Goal: Communication & Community: Answer question/provide support

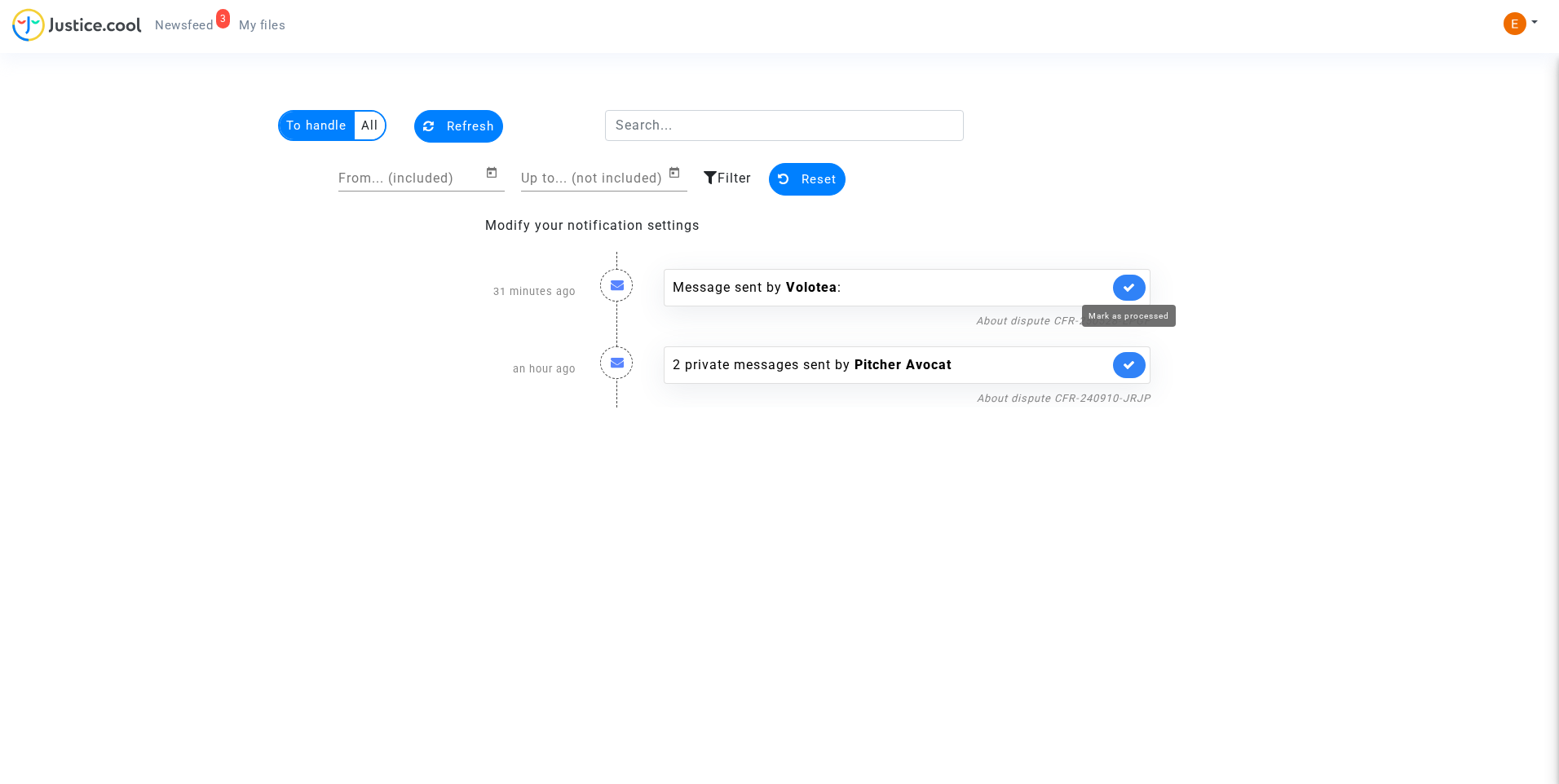
drag, startPoint x: 1132, startPoint y: 287, endPoint x: 935, endPoint y: 305, distance: 197.8
click at [1132, 286] on icon at bounding box center [1129, 287] width 13 height 12
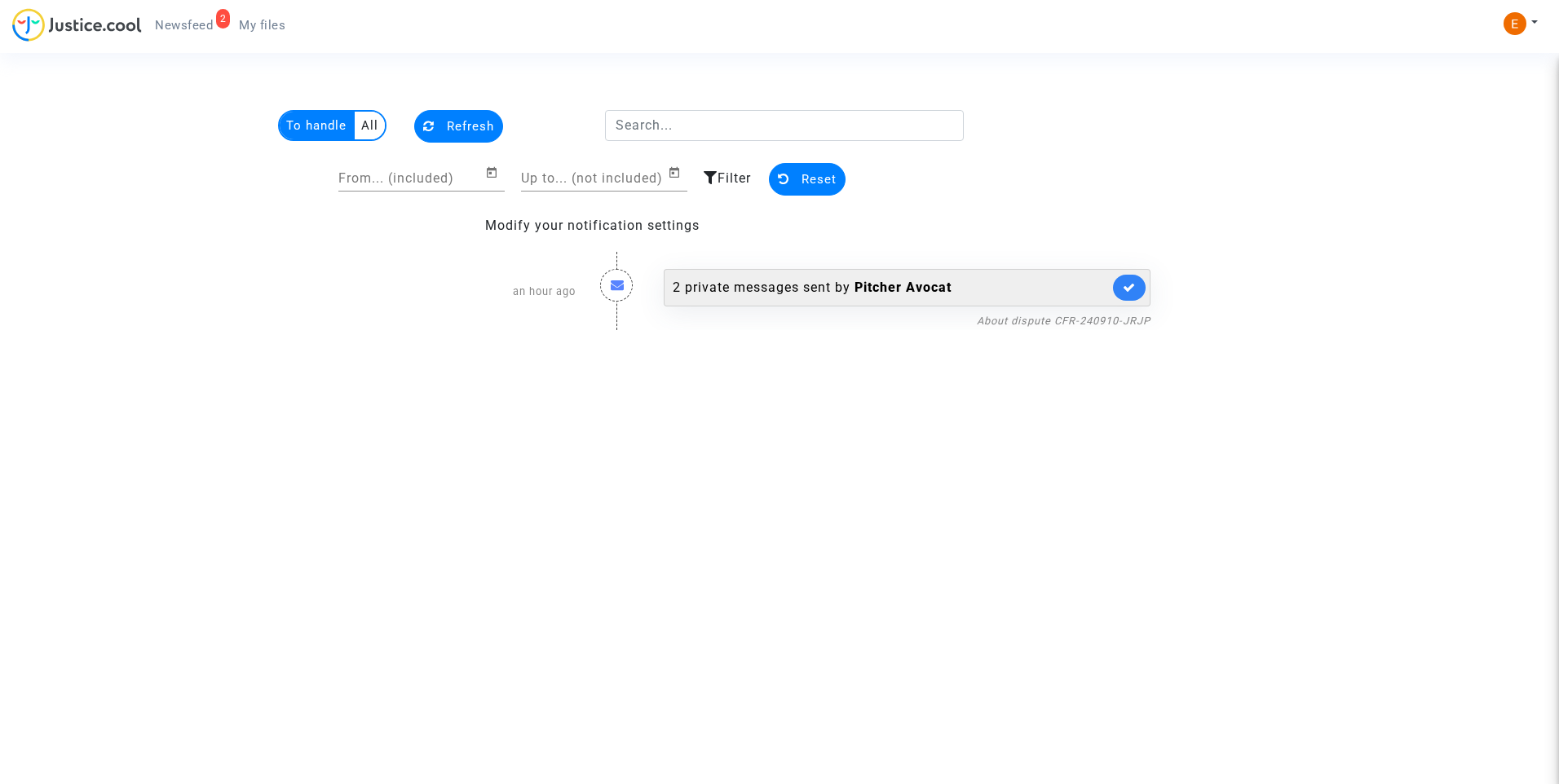
click at [756, 283] on div "2 private messages sent by Pitcher Avocat" at bounding box center [891, 288] width 437 height 20
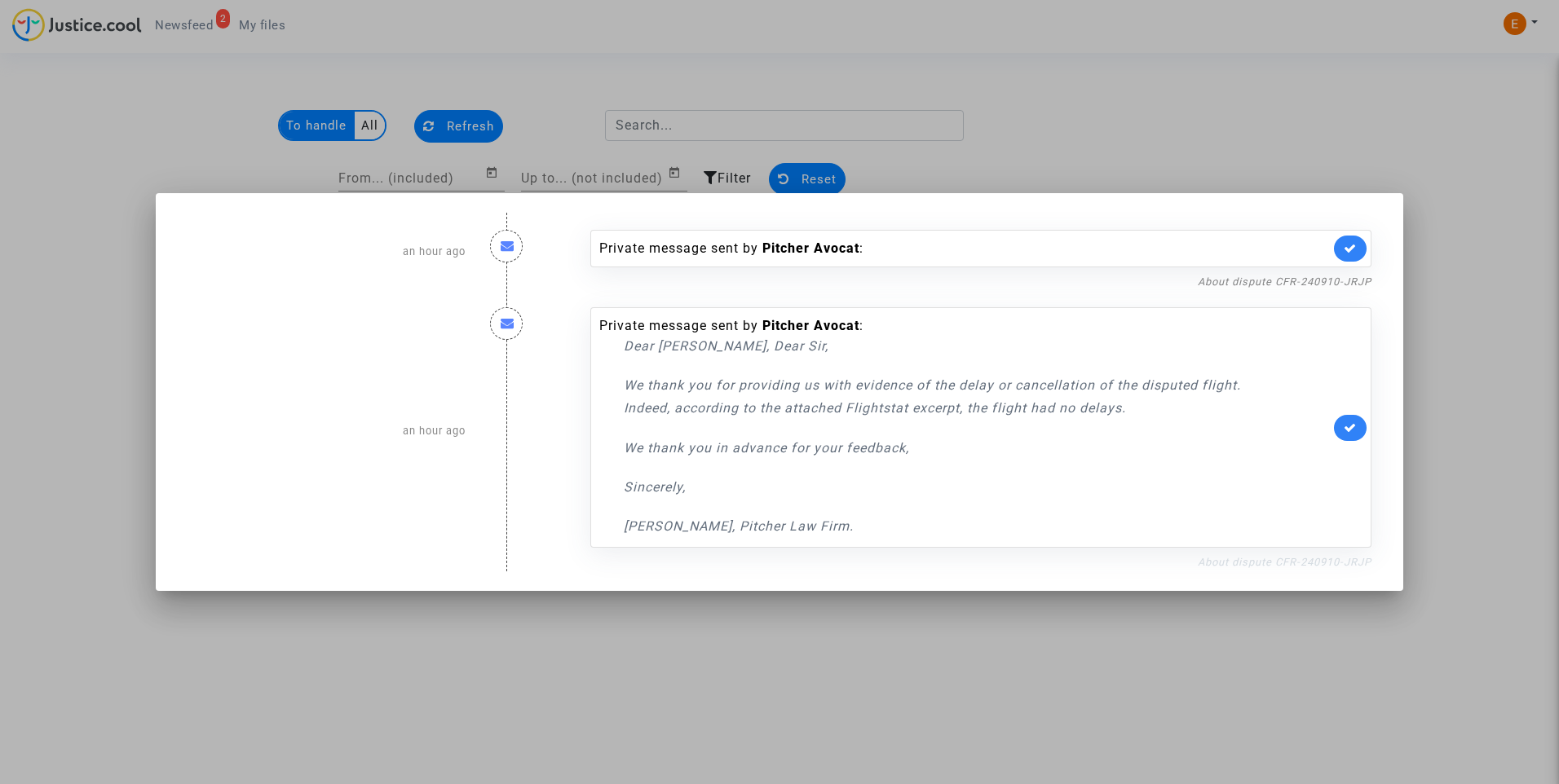
click at [1281, 560] on link "About dispute CFR-240910-JRJP" at bounding box center [1285, 562] width 174 height 12
drag, startPoint x: 1349, startPoint y: 429, endPoint x: 1360, endPoint y: 322, distance: 107.6
click at [1349, 427] on icon at bounding box center [1350, 427] width 13 height 12
click at [1349, 251] on icon at bounding box center [1350, 248] width 13 height 12
click at [1416, 210] on div at bounding box center [779, 392] width 1559 height 784
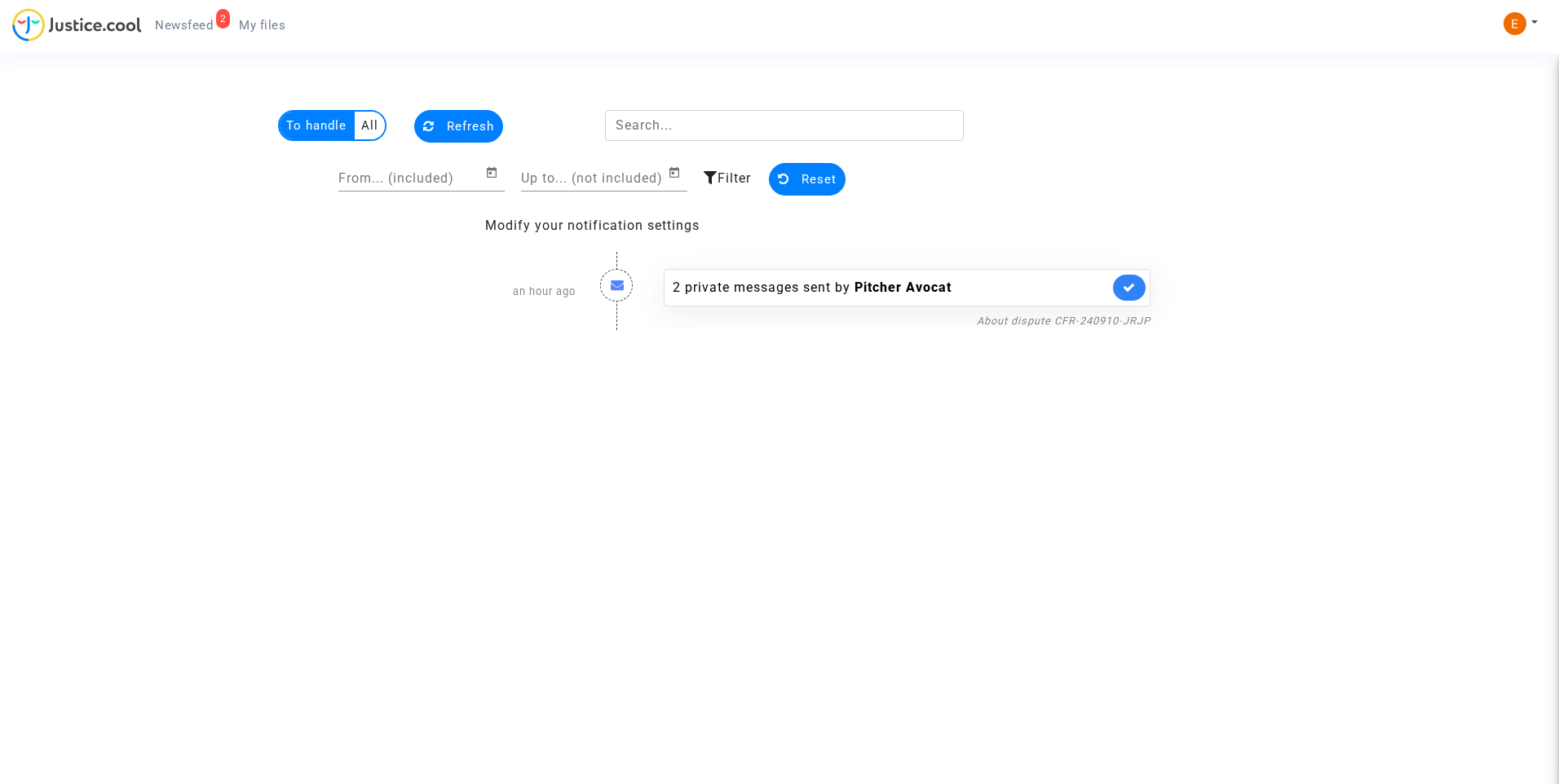
click at [279, 18] on span "My files" at bounding box center [262, 26] width 47 height 15
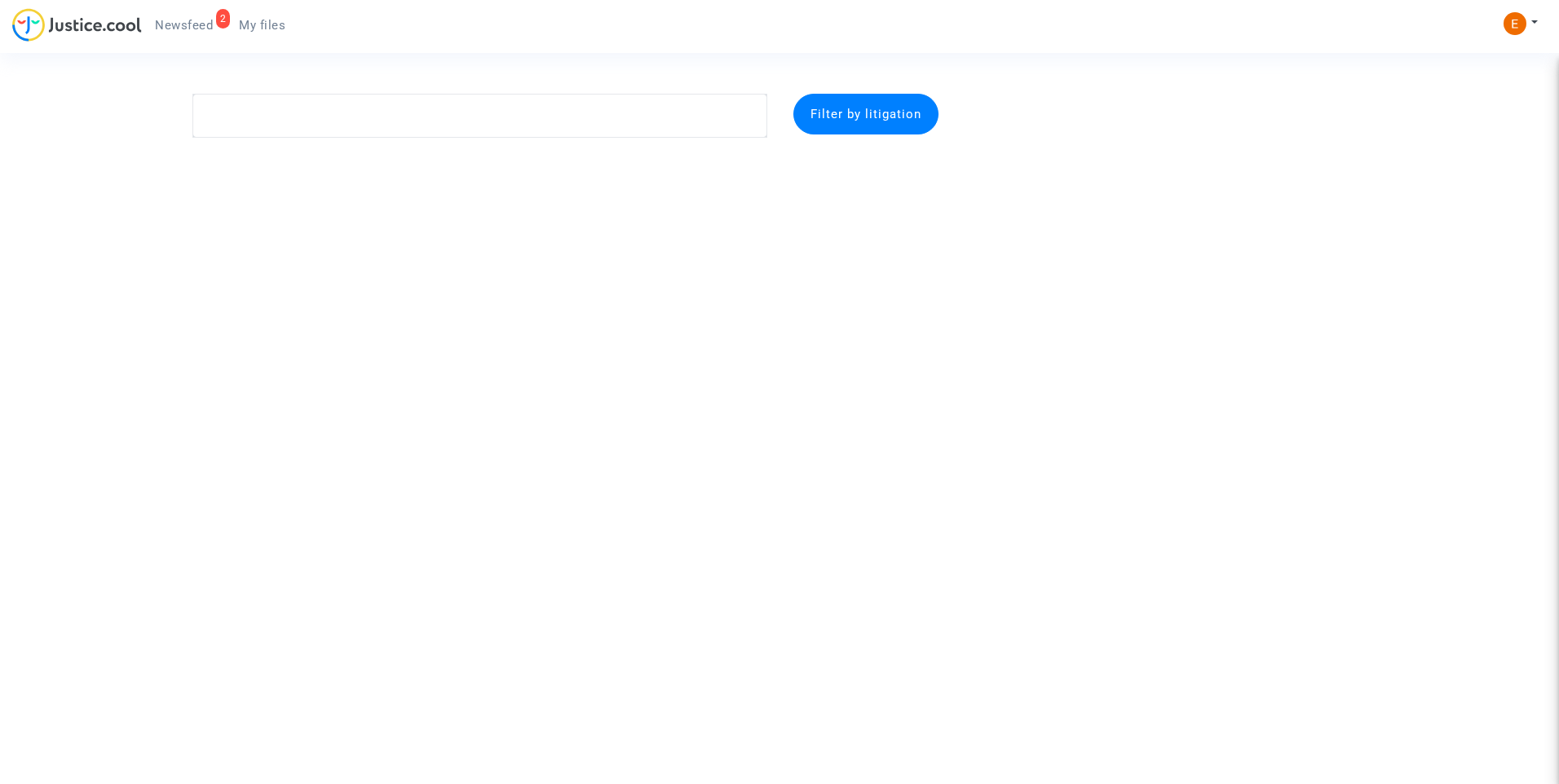
click at [187, 21] on span "Newsfeed" at bounding box center [184, 26] width 58 height 15
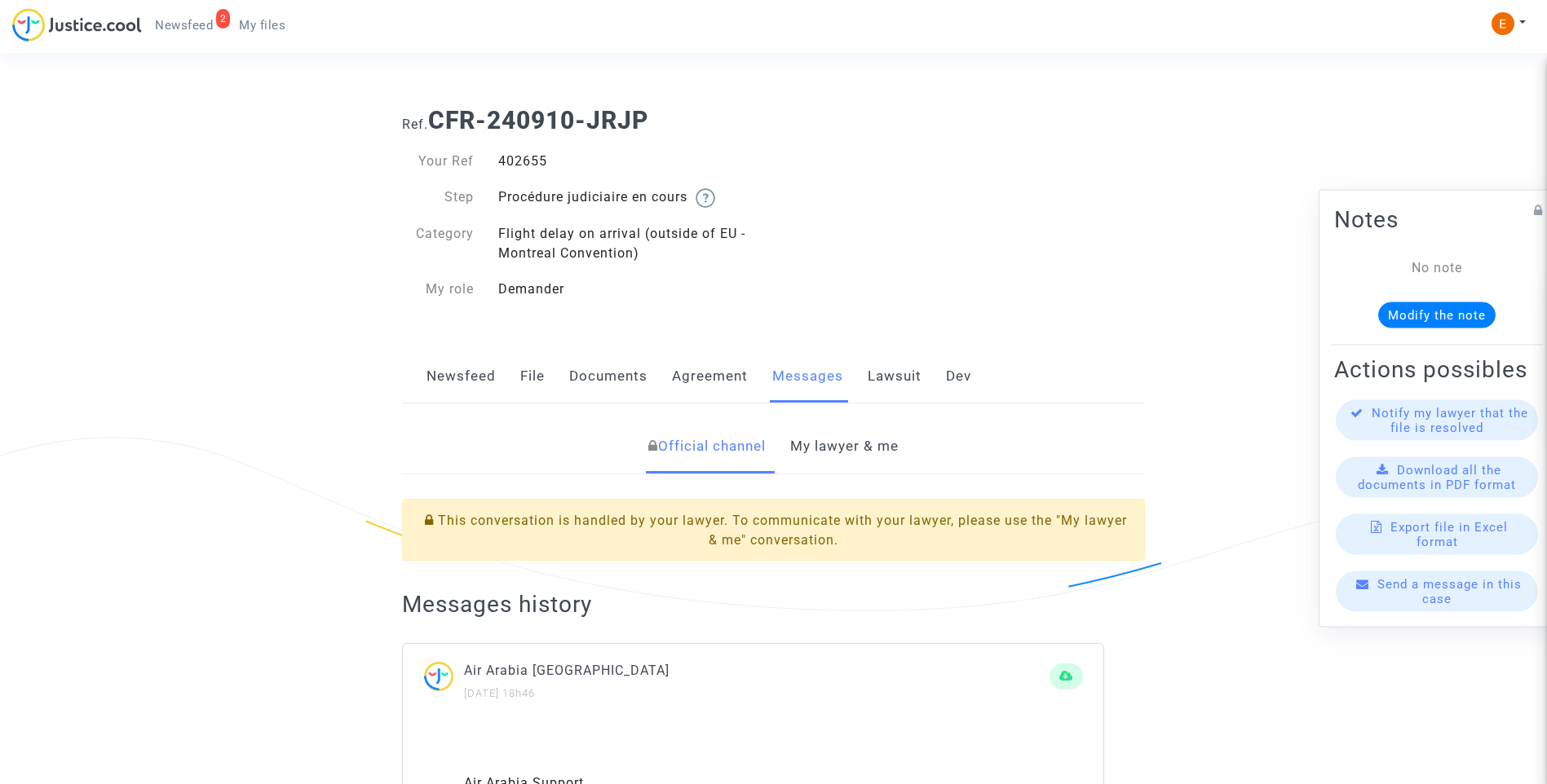
click at [863, 453] on link "My lawyer & me" at bounding box center [844, 446] width 108 height 54
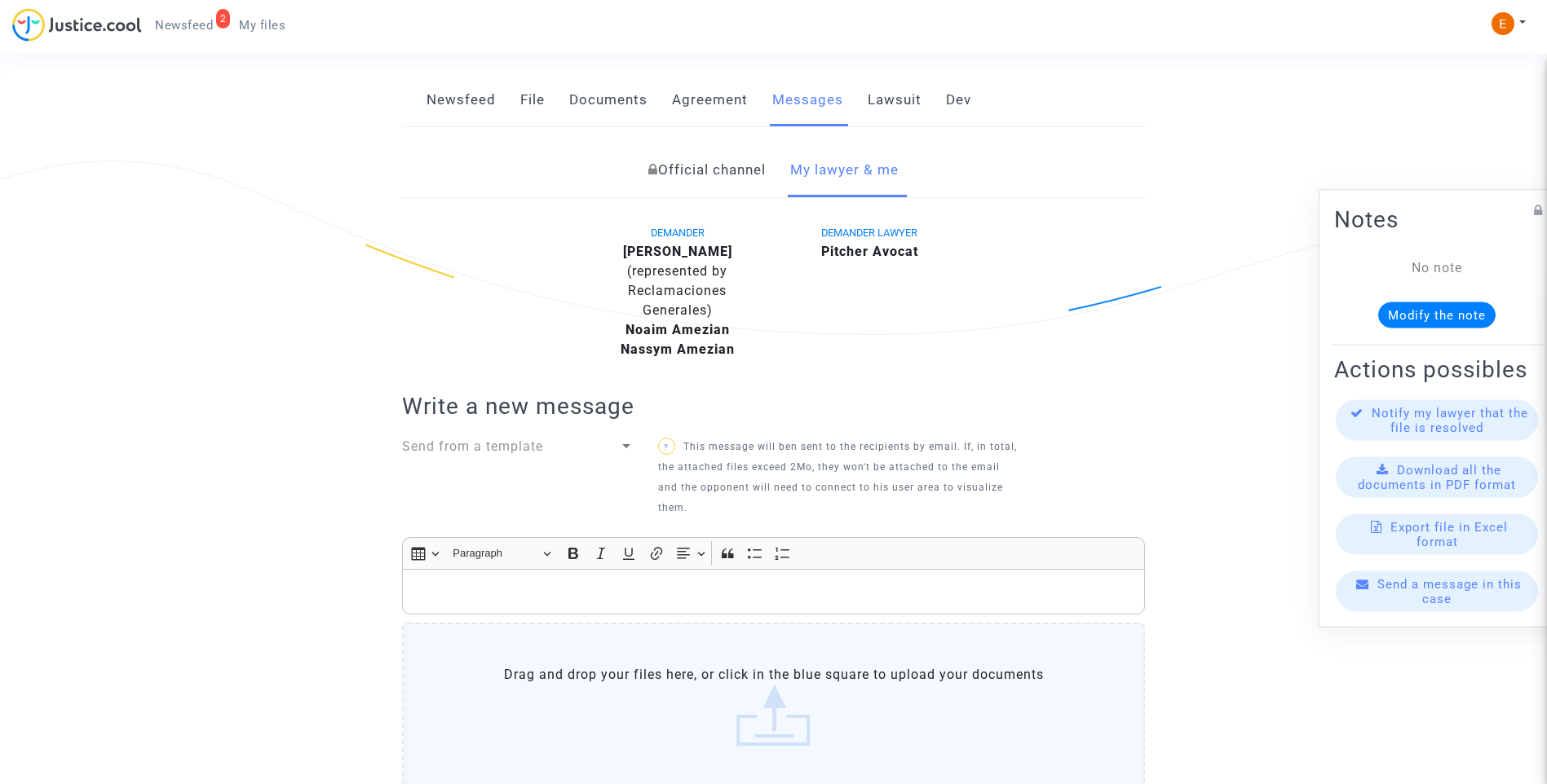
scroll to position [27, 0]
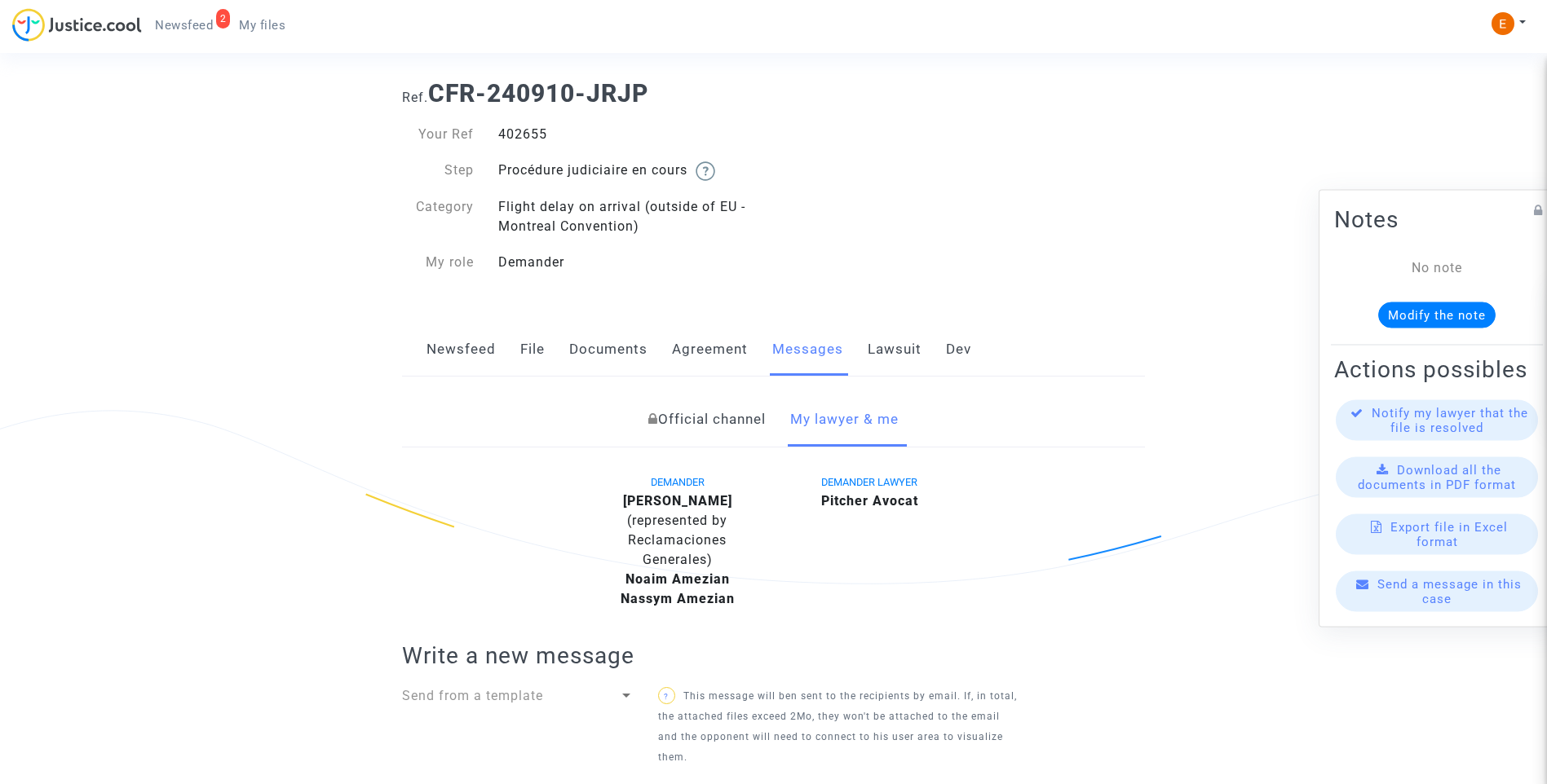
click at [457, 345] on link "Newsfeed" at bounding box center [461, 349] width 69 height 54
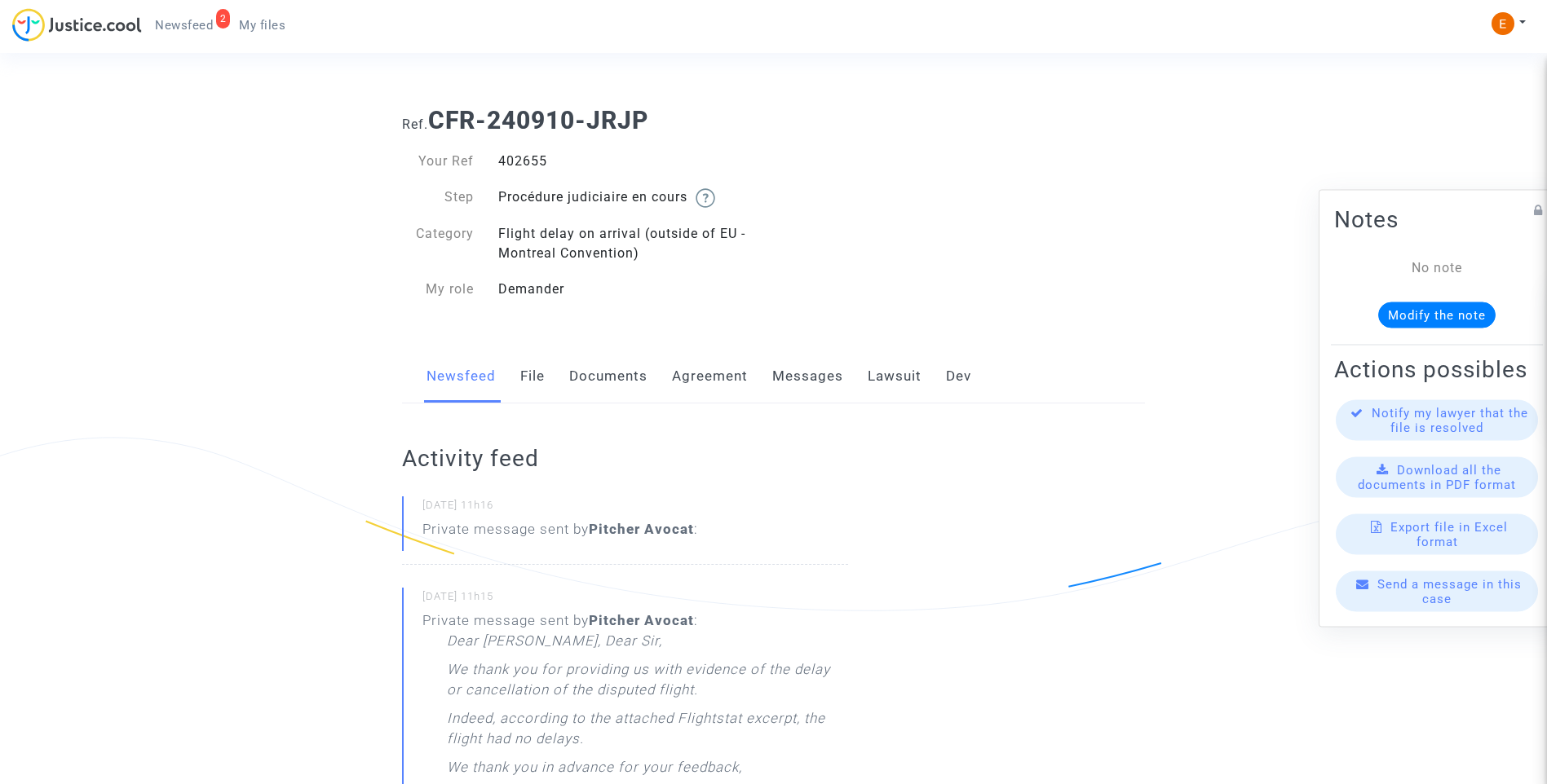
click at [526, 164] on div "402655" at bounding box center [630, 161] width 288 height 20
copy div "402655"
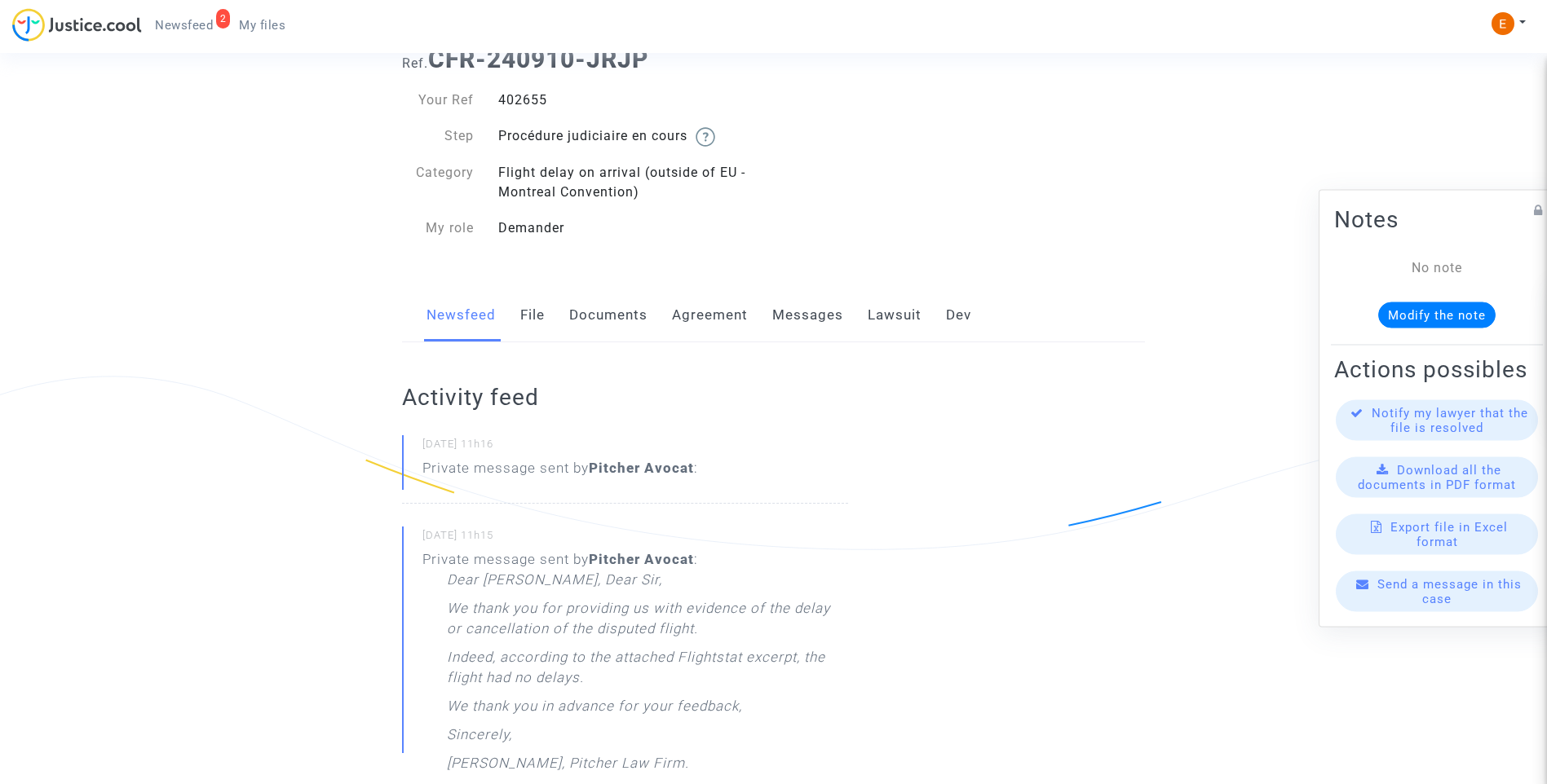
scroll to position [163, 0]
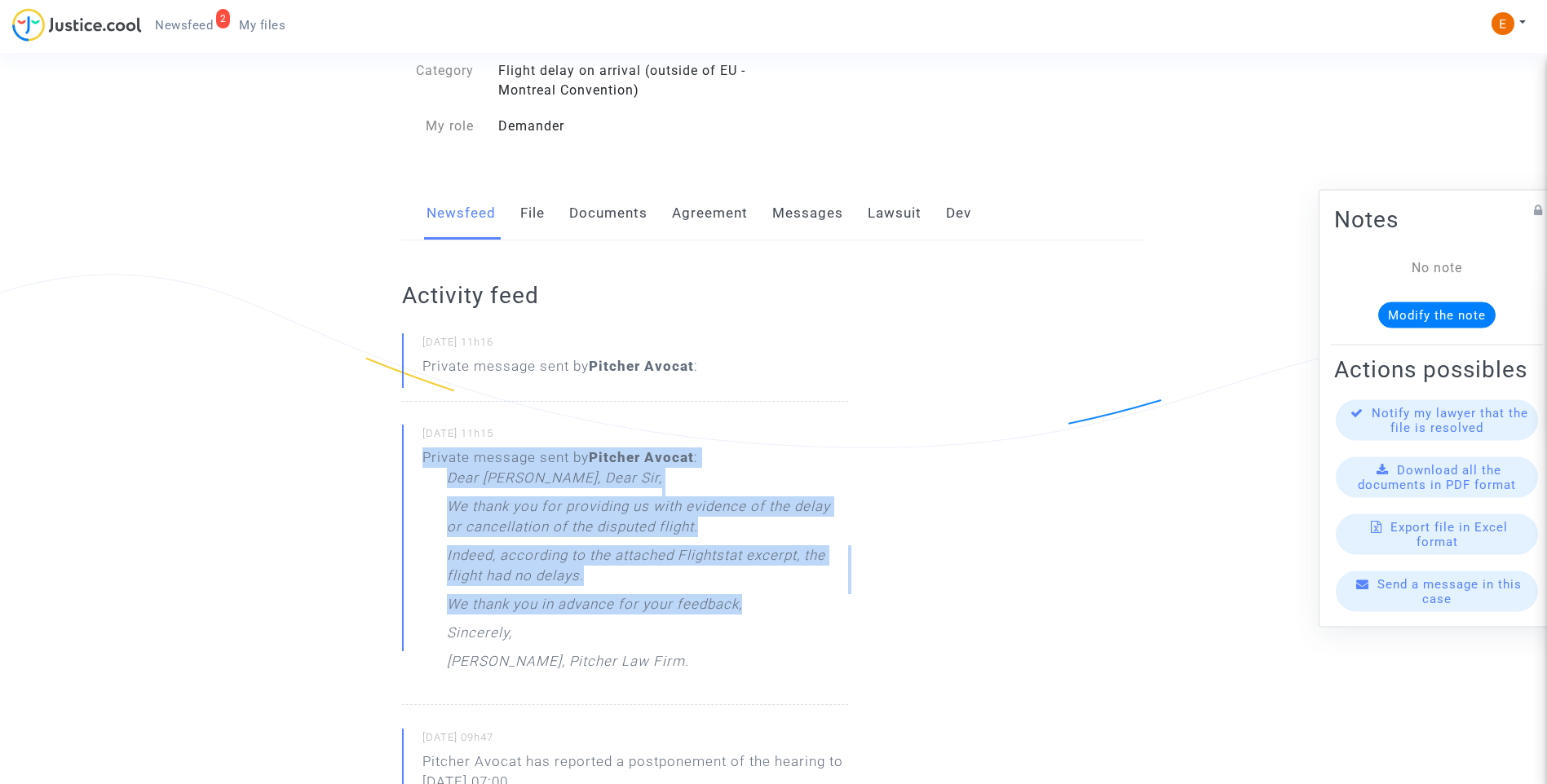
drag, startPoint x: 793, startPoint y: 616, endPoint x: 406, endPoint y: 500, distance: 404.0
click at [406, 500] on div "[DATE] 11h15 Private message sent by [PERSON_NAME] : Dear [PERSON_NAME], Dear S…" at bounding box center [625, 565] width 446 height 280
drag, startPoint x: 406, startPoint y: 500, endPoint x: 533, endPoint y: 549, distance: 136.1
click at [533, 549] on p "Indeed, according to the attached Flightstat excerpt, the flight had no delays." at bounding box center [647, 570] width 401 height 49
drag, startPoint x: 779, startPoint y: 621, endPoint x: 418, endPoint y: 500, distance: 380.7
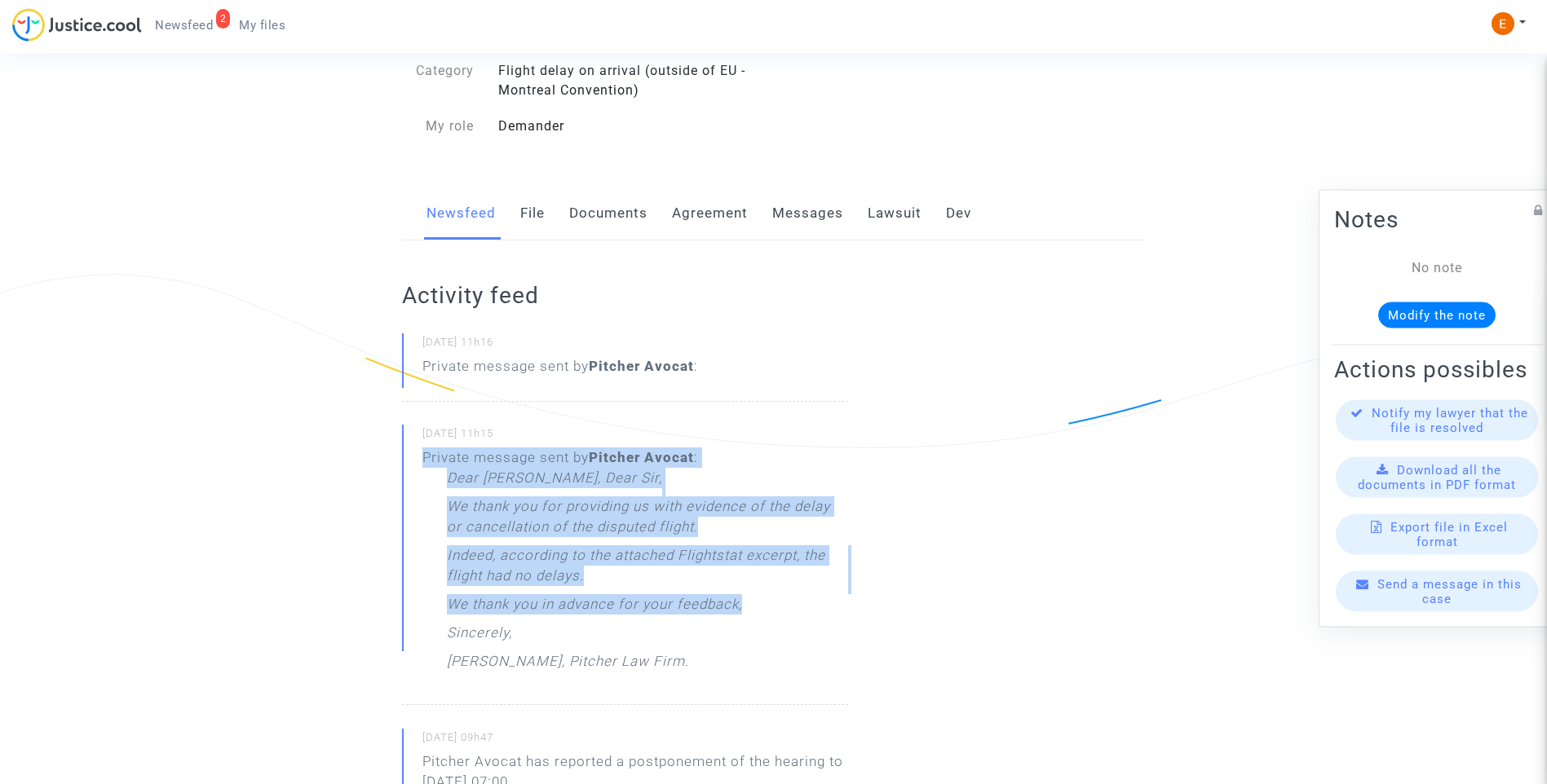
click at [418, 500] on div "[DATE] 11h15 Private message sent by [PERSON_NAME] : Dear [PERSON_NAME], Dear S…" at bounding box center [625, 565] width 446 height 280
drag, startPoint x: 418, startPoint y: 500, endPoint x: 457, endPoint y: 503, distance: 39.1
click at [460, 505] on p "We thank you for providing us with evidence of the delay or cancellation of the…" at bounding box center [647, 520] width 401 height 49
drag, startPoint x: 447, startPoint y: 476, endPoint x: 780, endPoint y: 635, distance: 369.0
click at [780, 635] on div "Dear [PERSON_NAME], Dear Sir, We thank you for providing us with evidence of th…" at bounding box center [647, 574] width 401 height 212
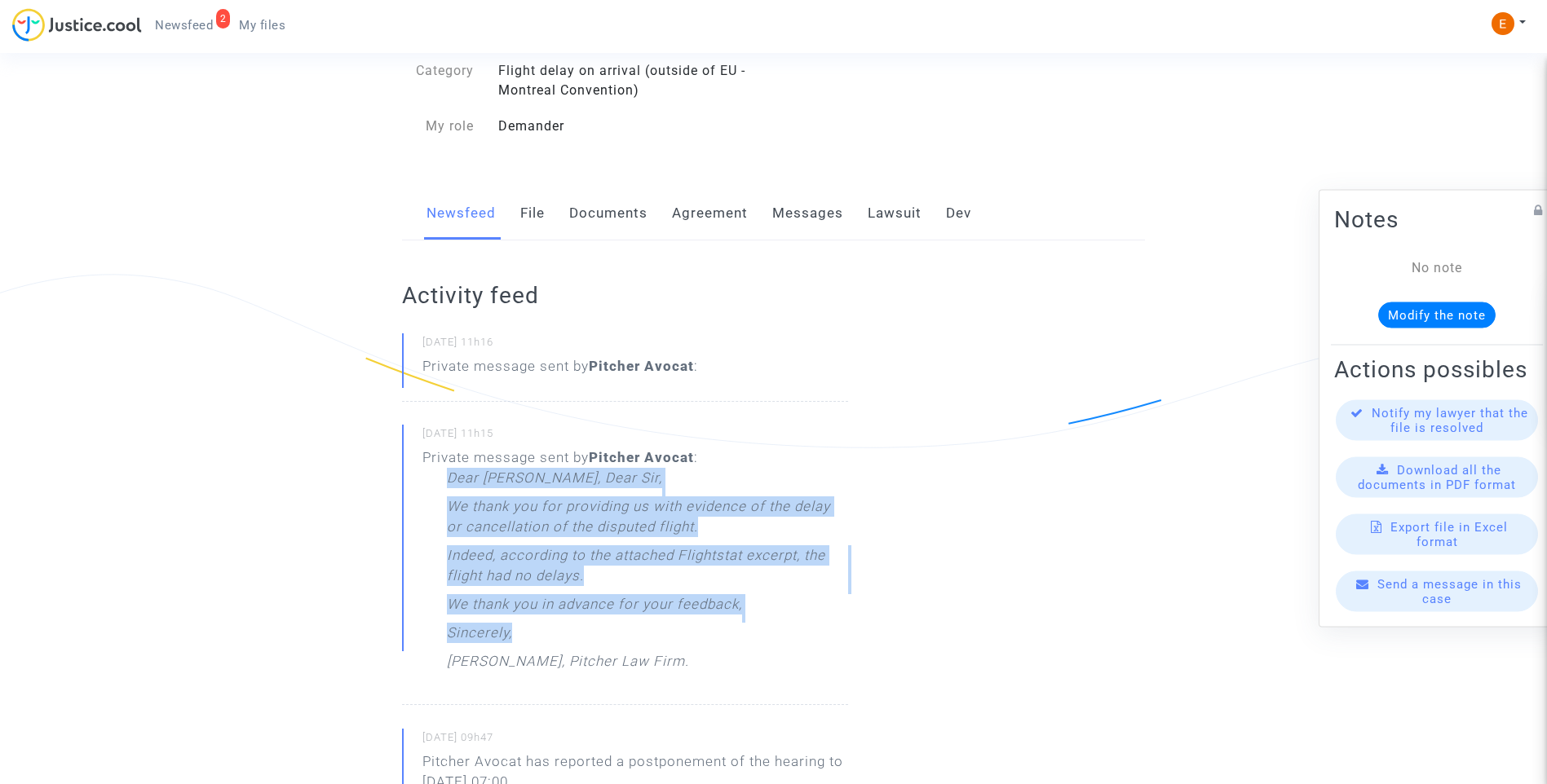
drag, startPoint x: 780, startPoint y: 635, endPoint x: 672, endPoint y: 570, distance: 126.1
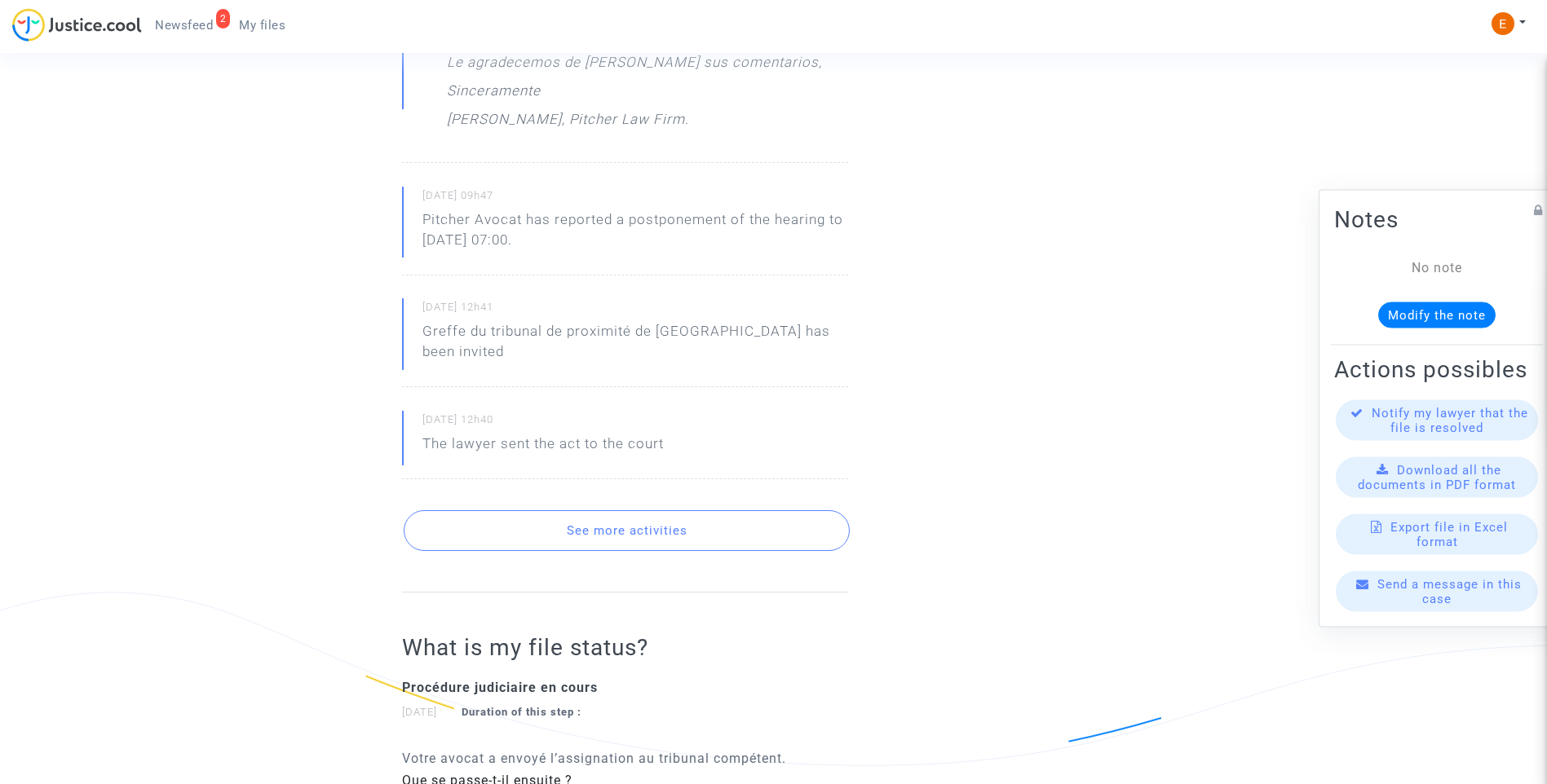
scroll to position [734, 0]
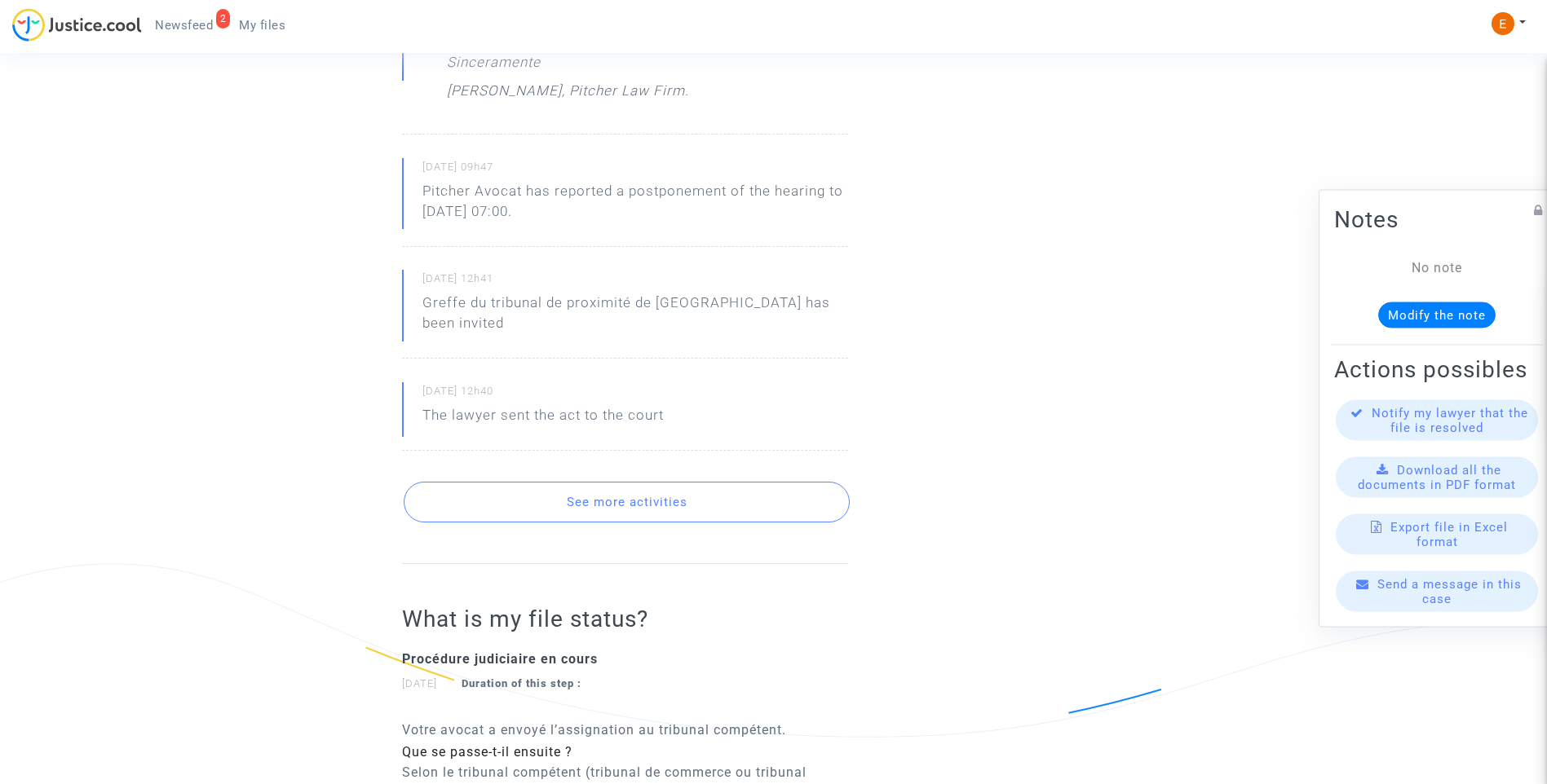
click at [624, 493] on button "See more activities" at bounding box center [626, 502] width 446 height 41
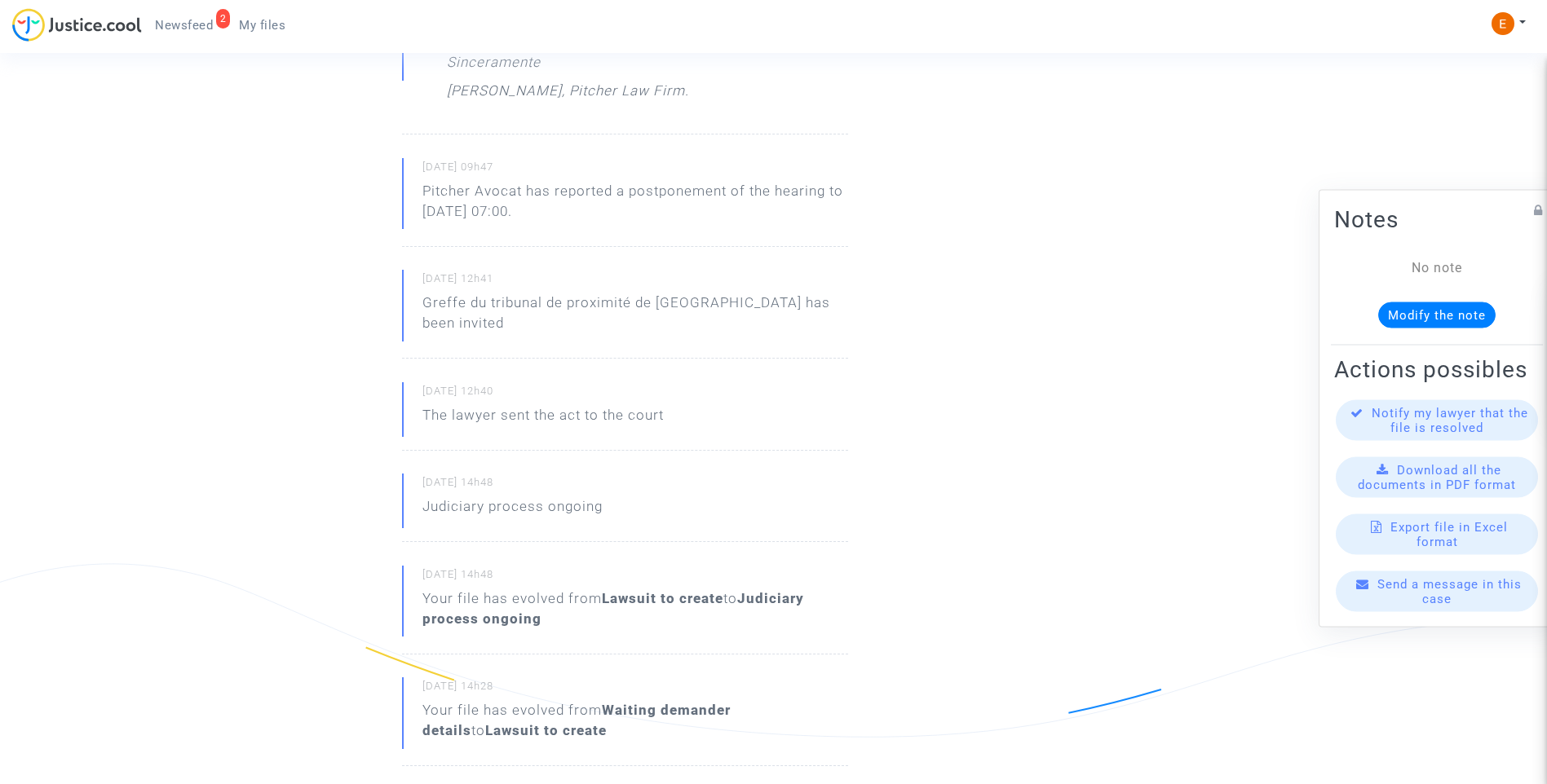
scroll to position [244, 0]
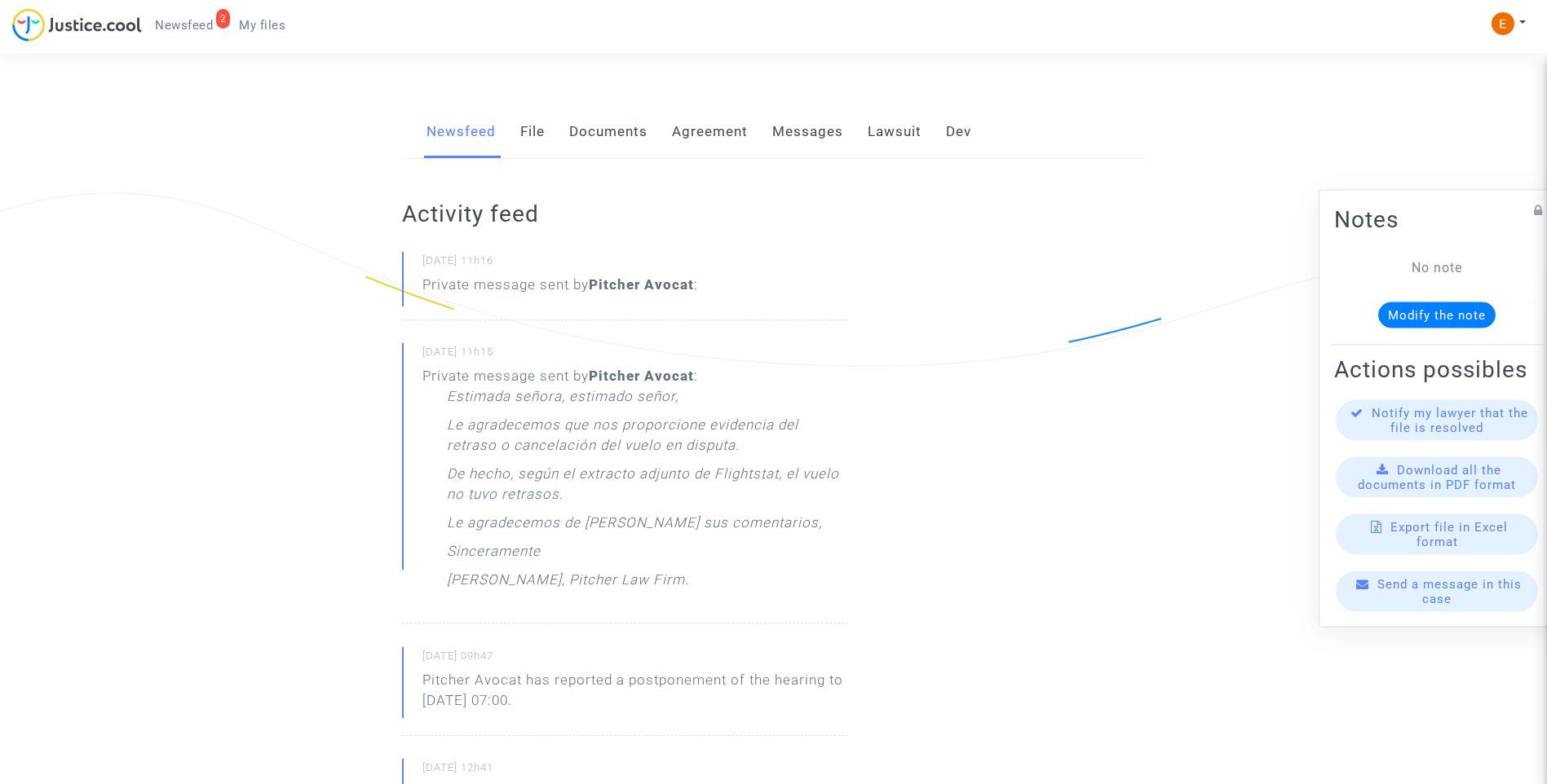
click at [537, 139] on link "File" at bounding box center [532, 132] width 24 height 54
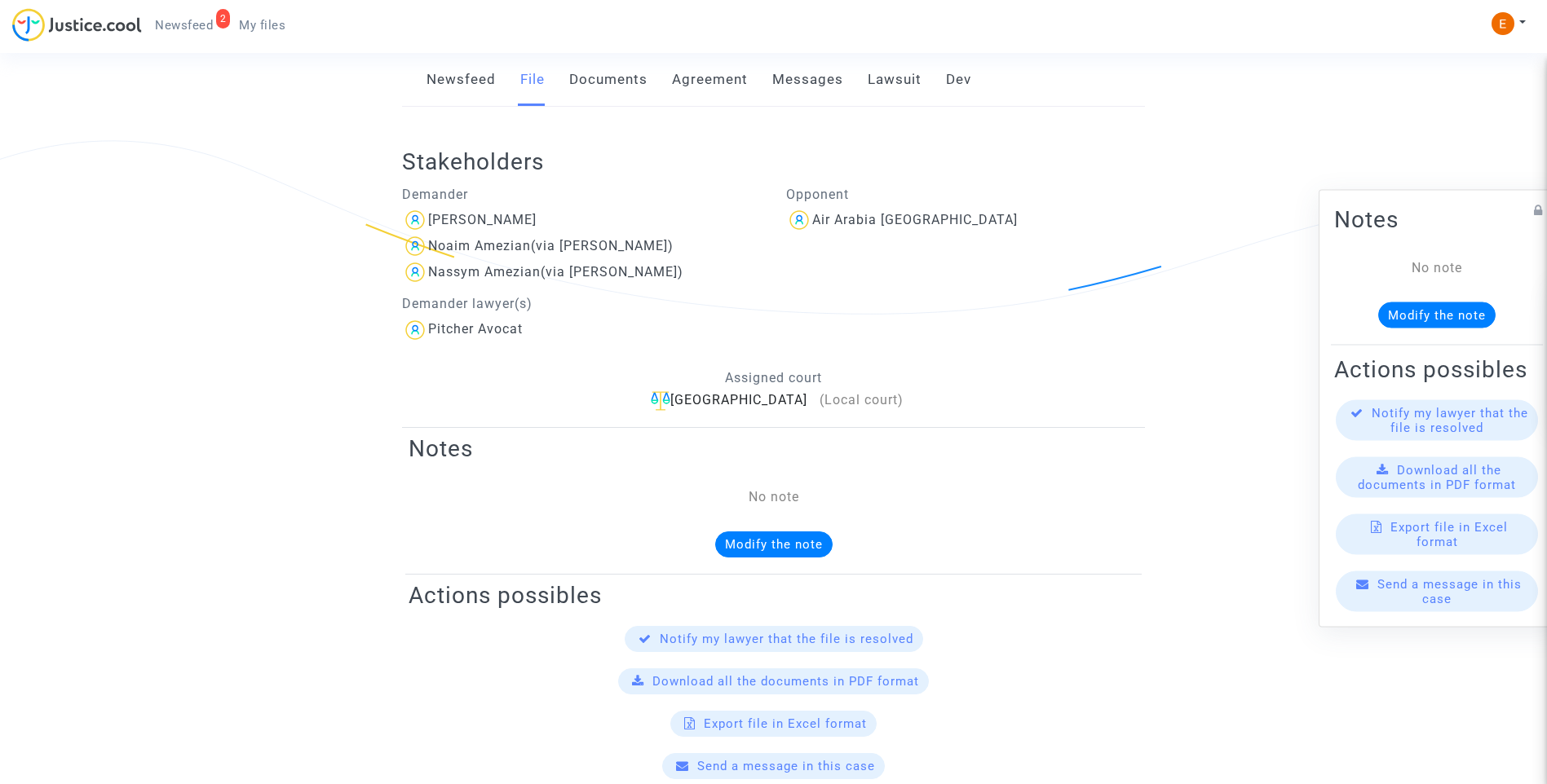
scroll to position [71, 0]
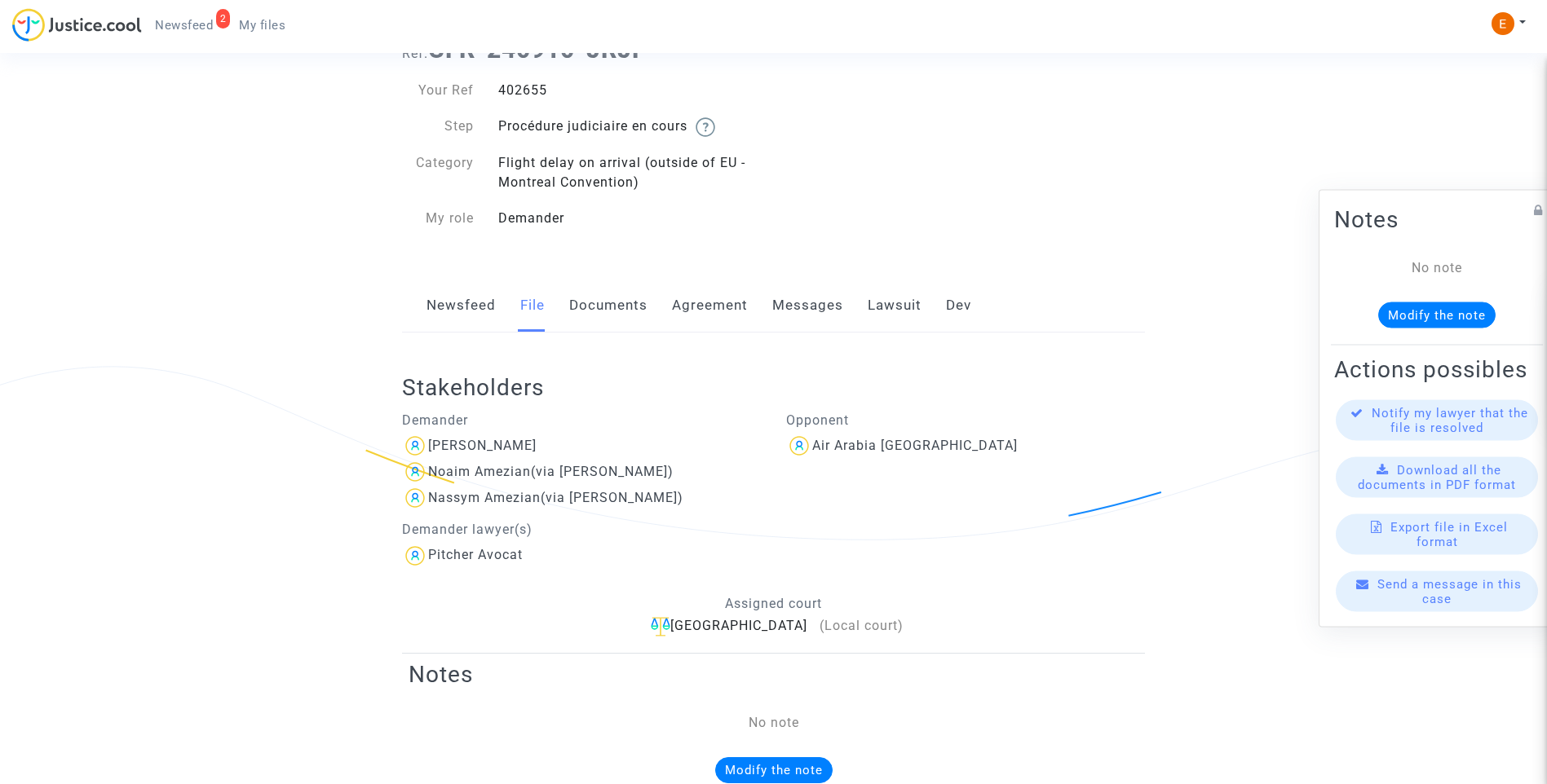
click at [620, 318] on link "Documents" at bounding box center [608, 305] width 78 height 54
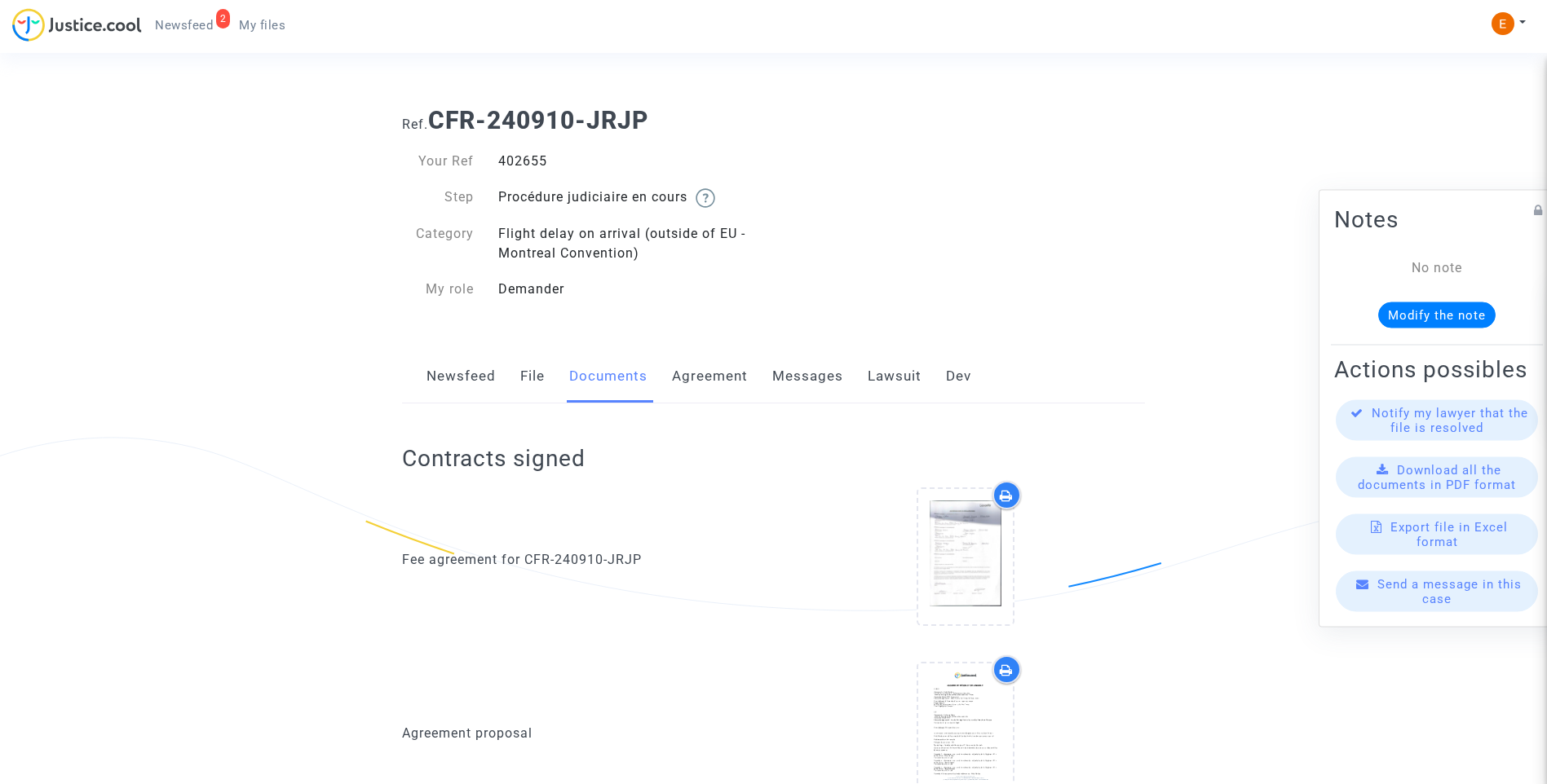
click at [531, 165] on div "402655" at bounding box center [630, 161] width 288 height 20
copy div "402655"
click at [471, 382] on link "Newsfeed" at bounding box center [461, 377] width 69 height 54
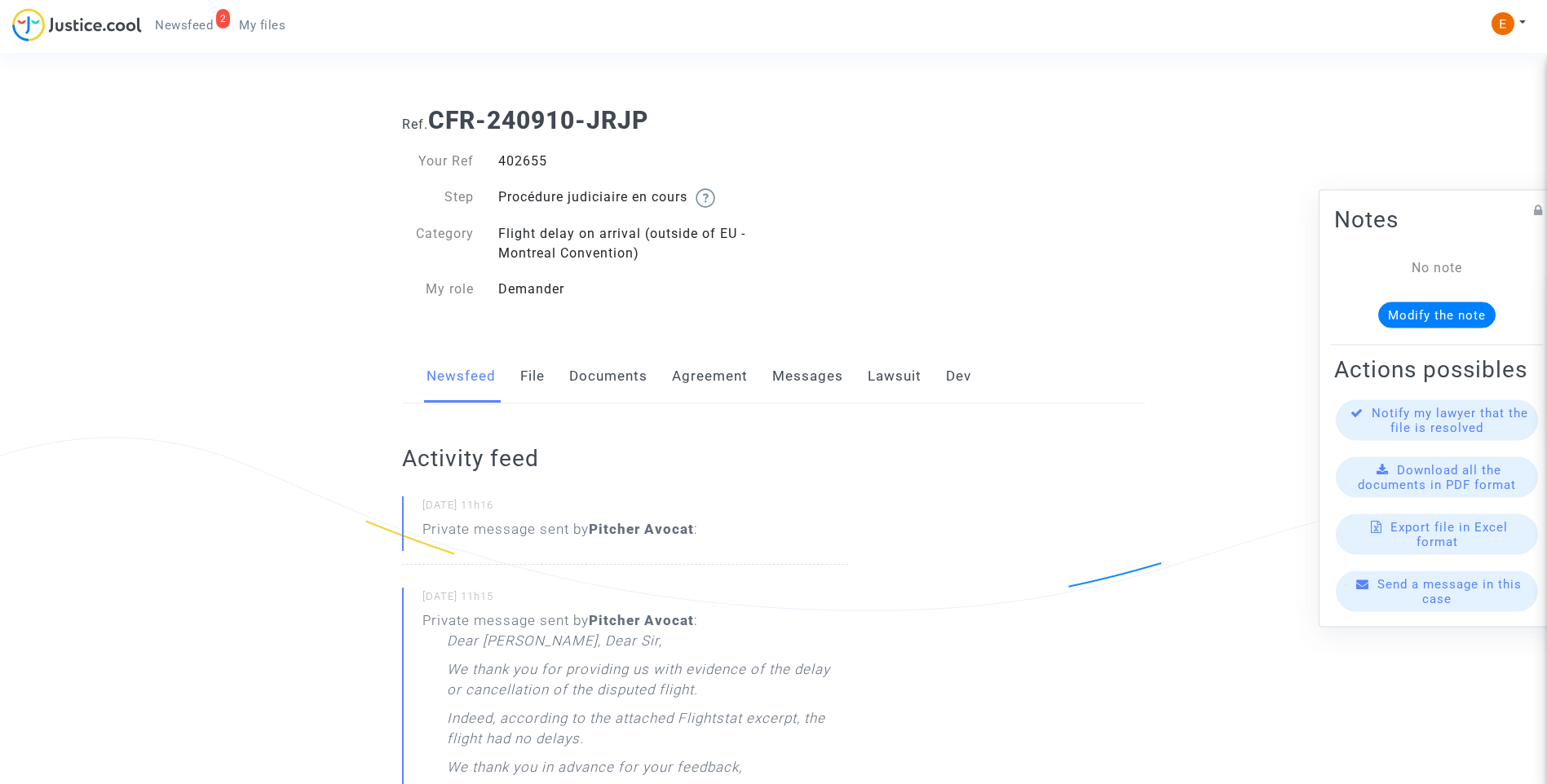
click at [1447, 601] on span "Send a message in this case" at bounding box center [1450, 591] width 145 height 29
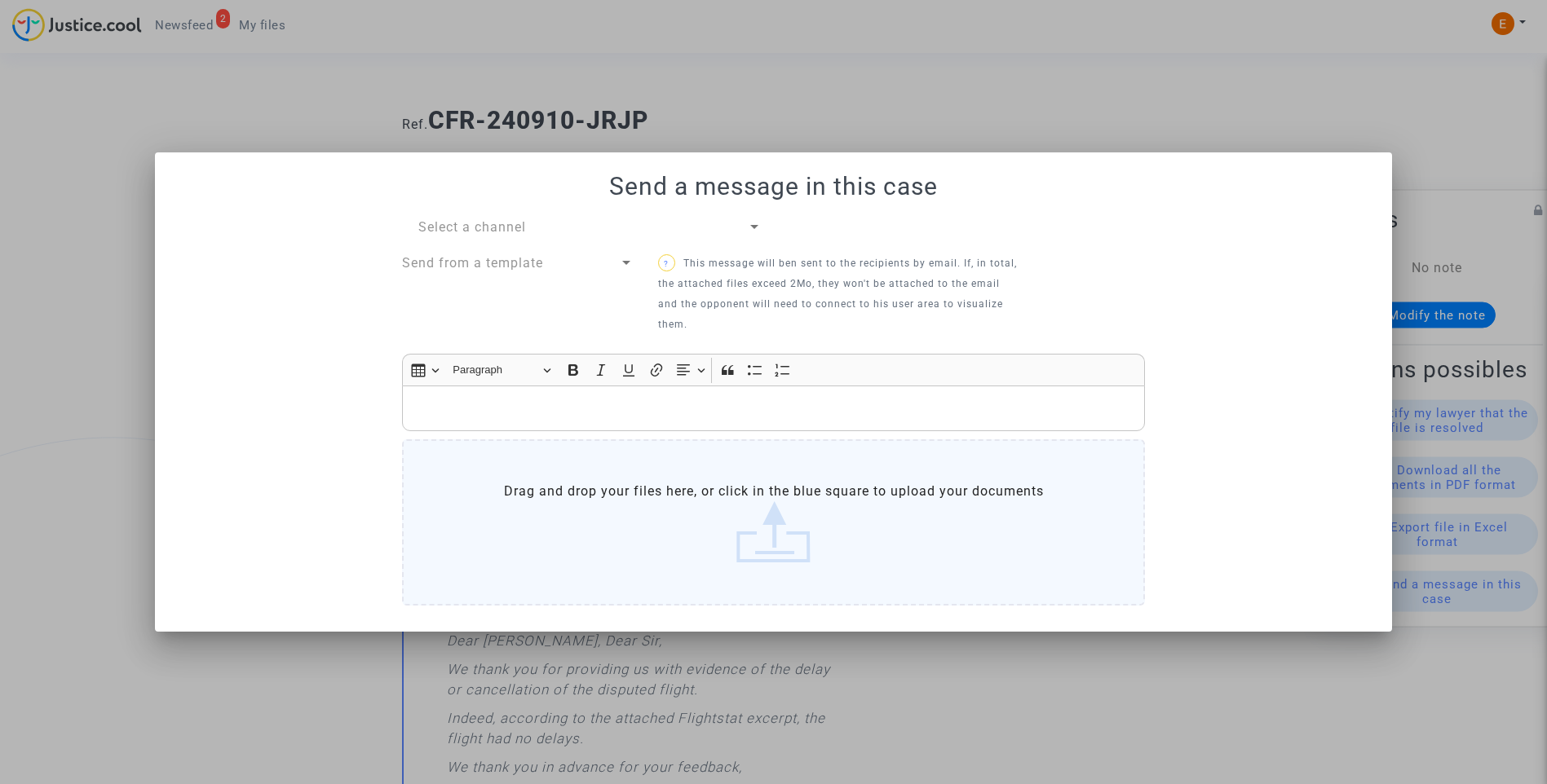
click at [666, 230] on div "Select a channel" at bounding box center [582, 228] width 329 height 20
click at [614, 227] on span "My lawyer & me" at bounding box center [590, 227] width 344 height 39
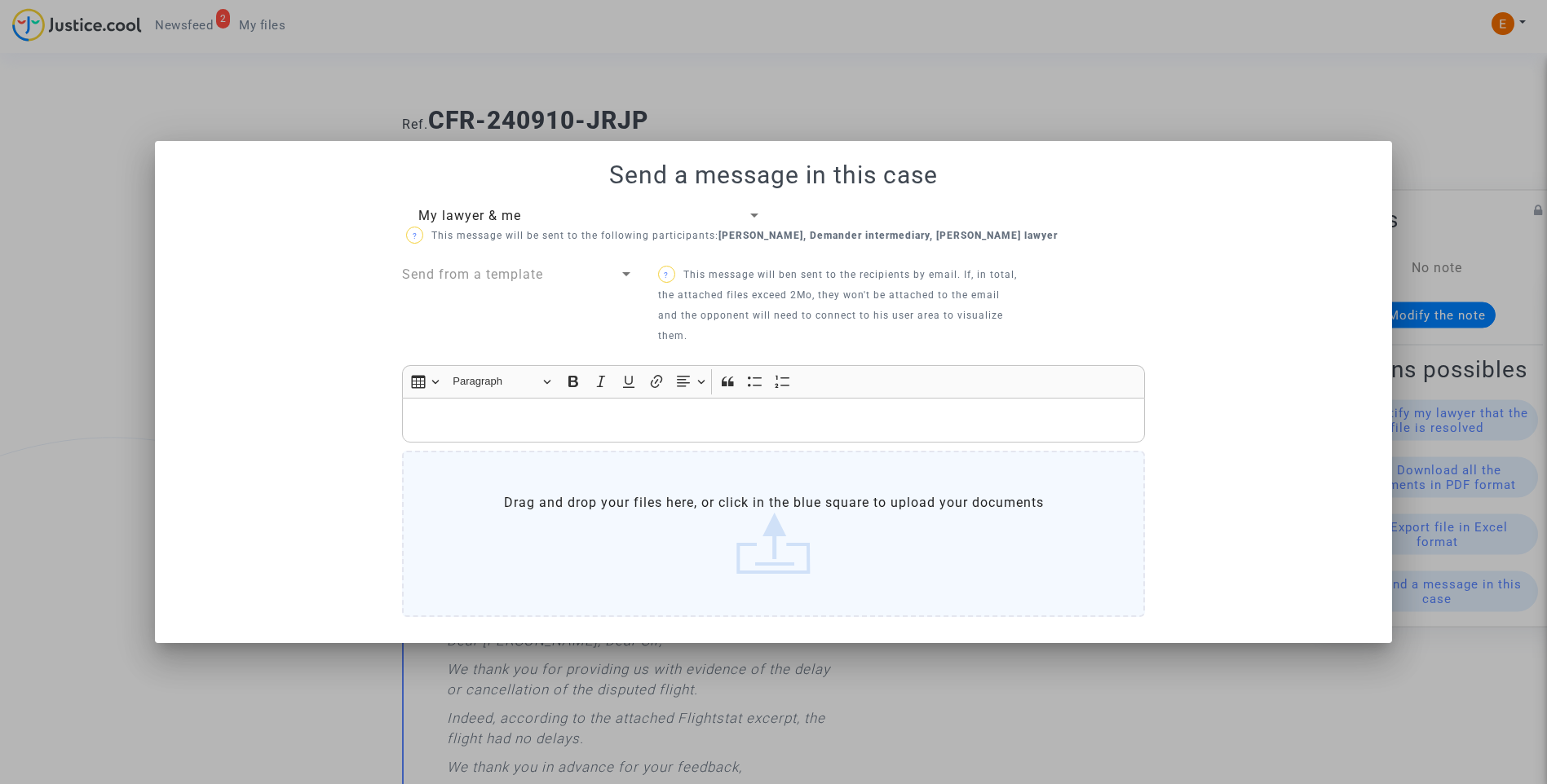
click at [610, 417] on p "Rich Text Editor, main" at bounding box center [774, 420] width 726 height 21
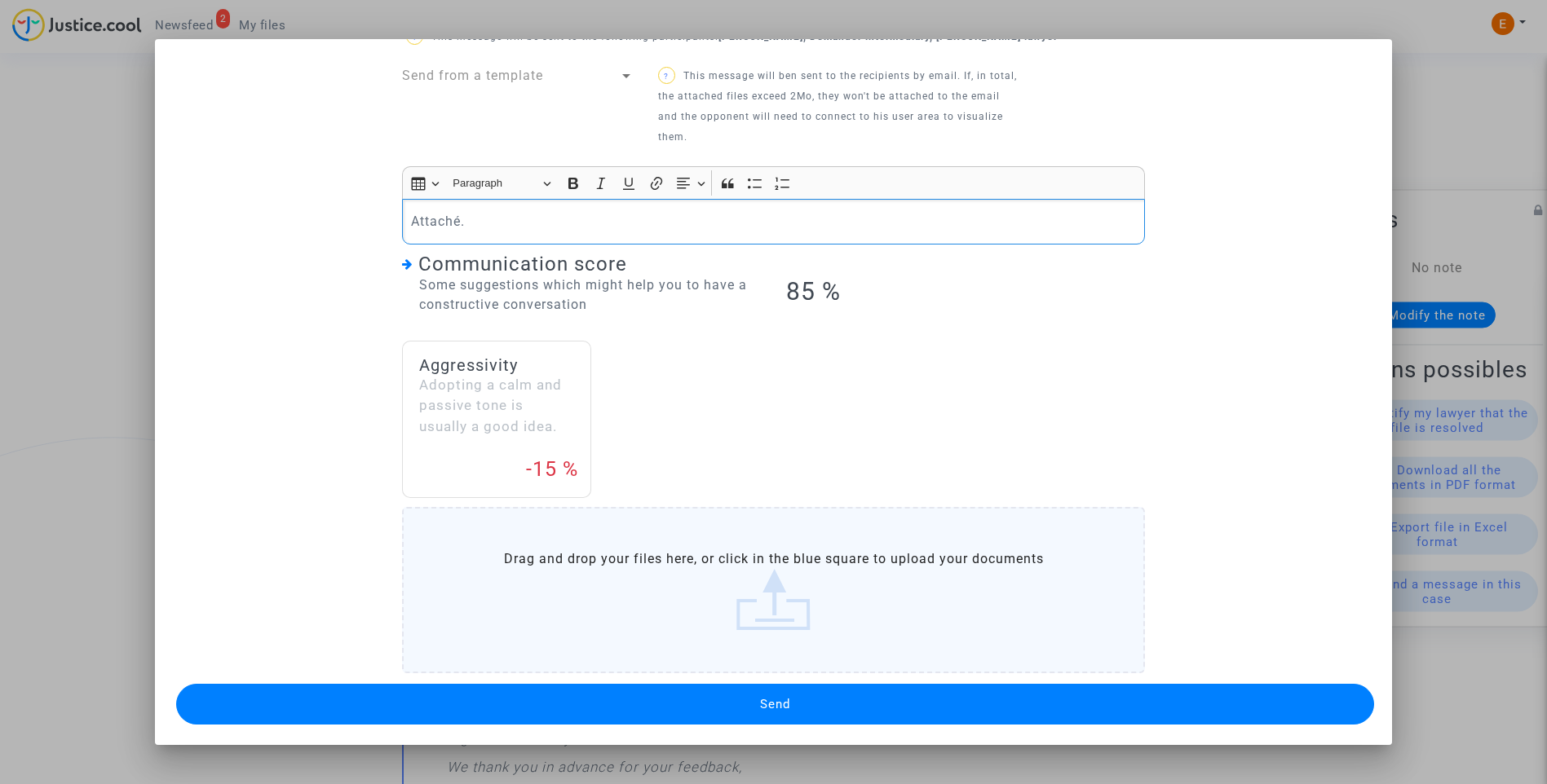
scroll to position [101, 0]
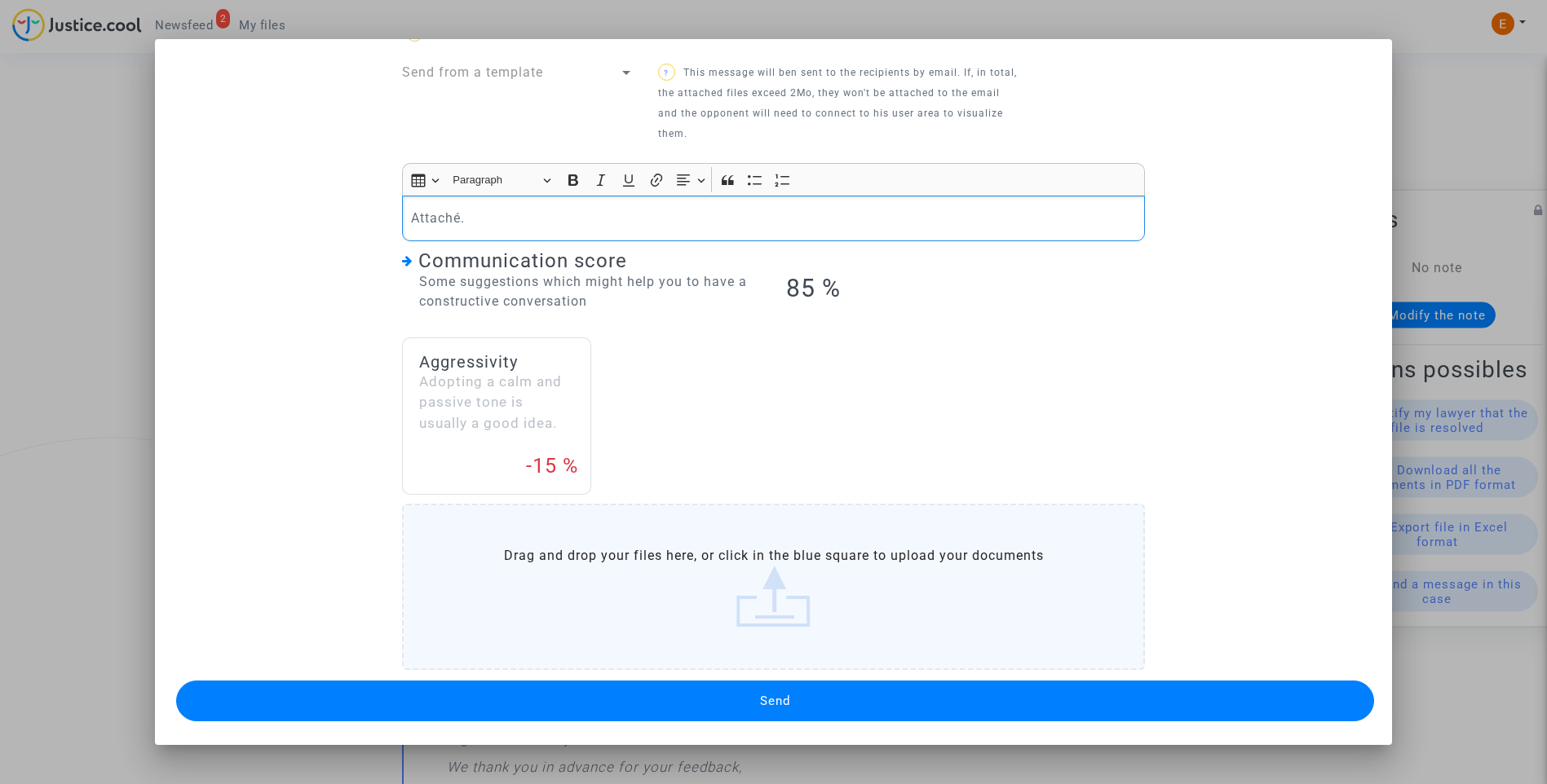
click at [709, 560] on label "Drag and drop your files here, or click in the blue square to upload your docum…" at bounding box center [773, 587] width 743 height 166
click at [0, 0] on input "Drag and drop your files here, or click in the blue square to upload your docum…" at bounding box center [0, 0] width 0 height 0
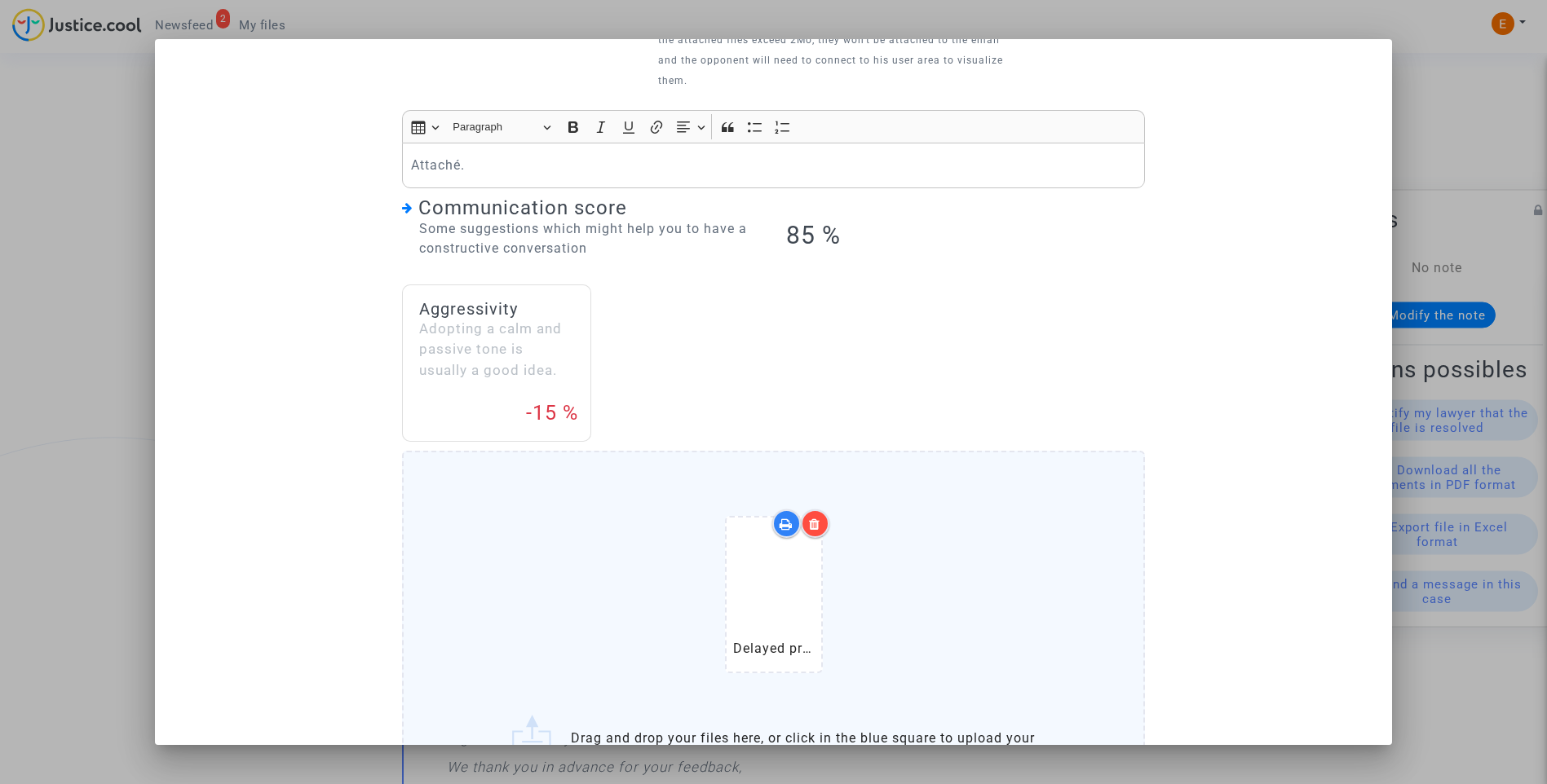
scroll to position [182, 0]
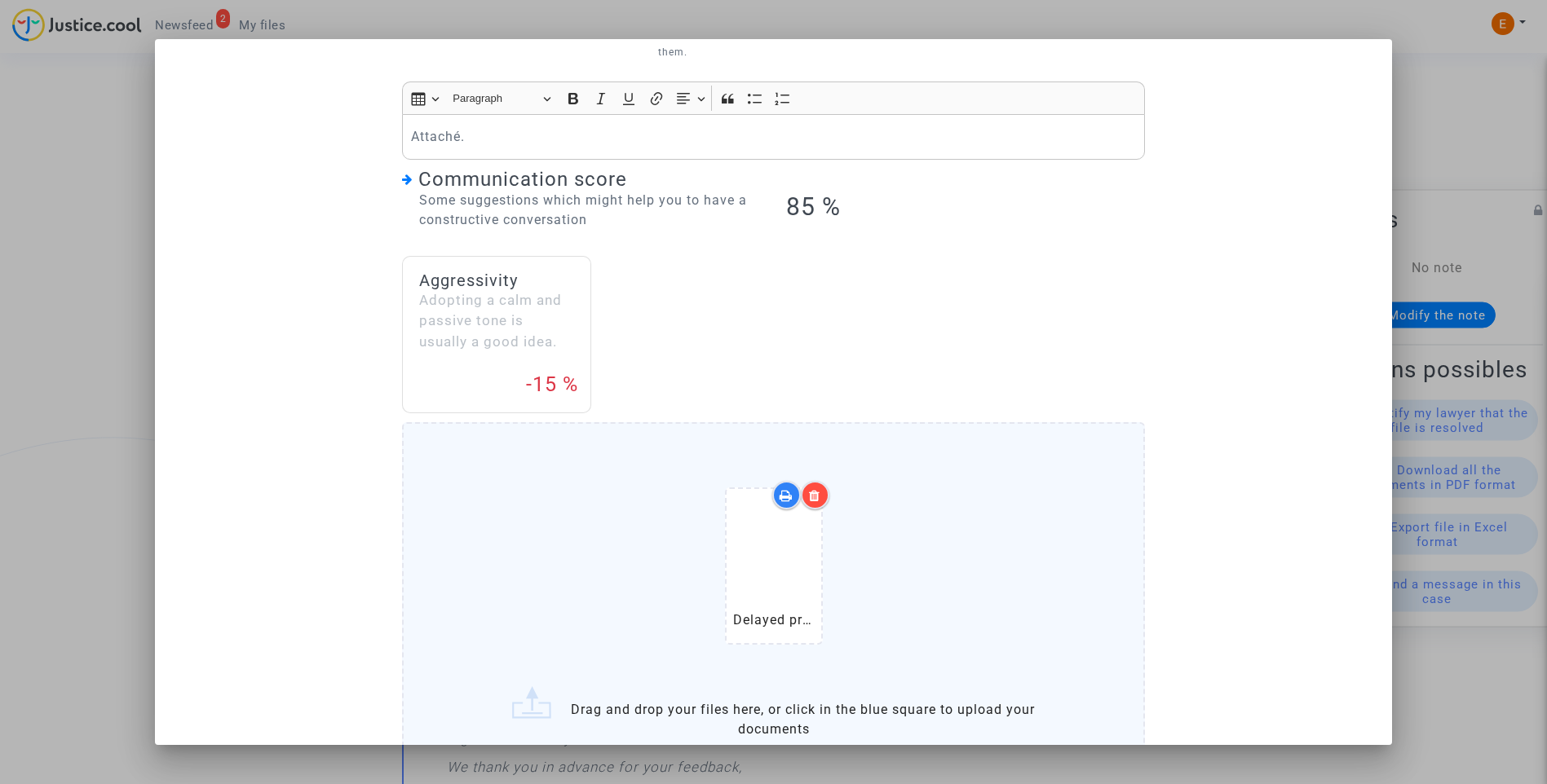
click at [810, 494] on icon at bounding box center [815, 496] width 12 height 13
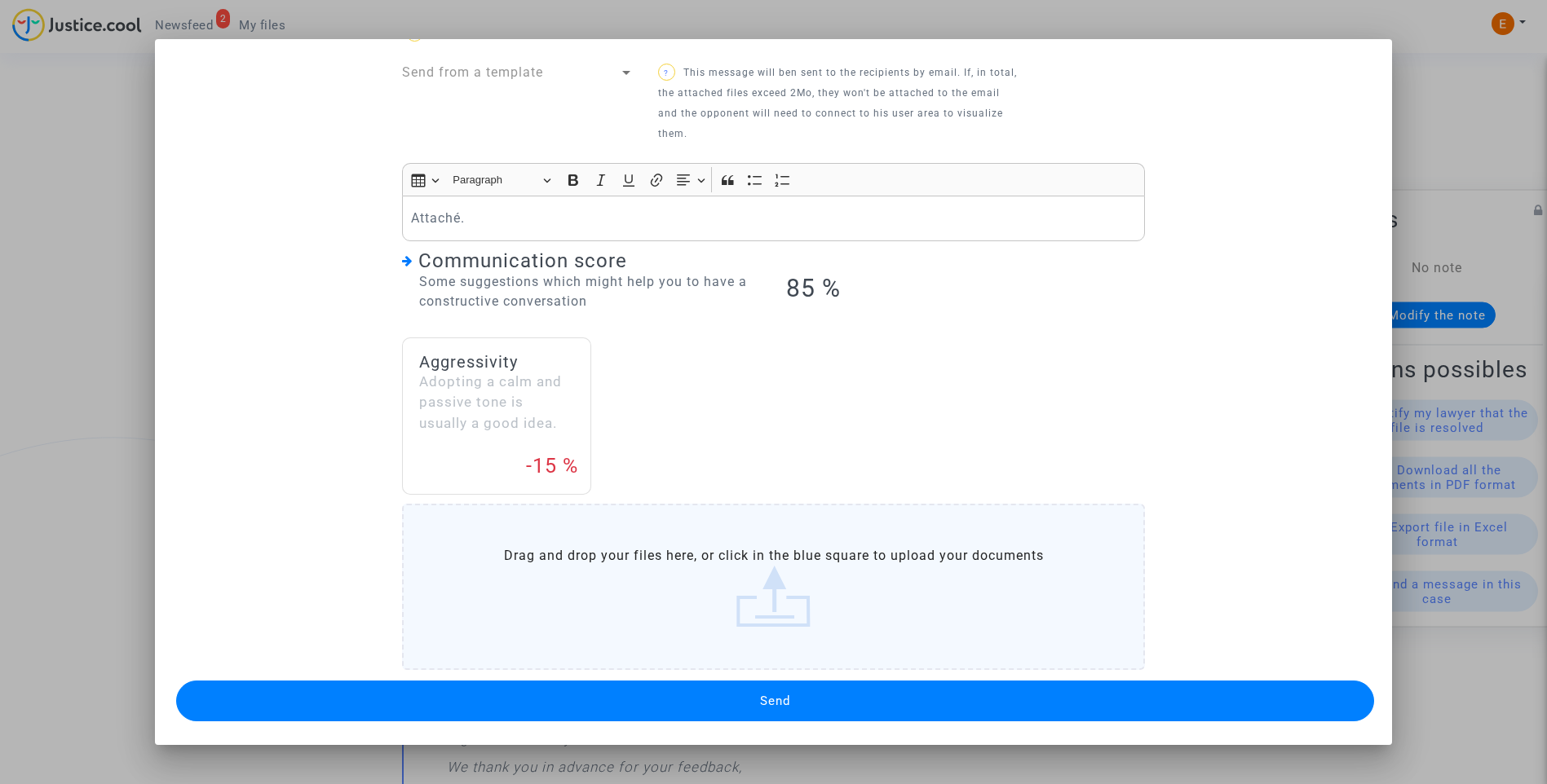
click at [775, 565] on label "Drag and drop your files here, or click in the blue square to upload your docum…" at bounding box center [773, 587] width 743 height 166
click at [0, 0] on input "Drag and drop your files here, or click in the blue square to upload your docum…" at bounding box center [0, 0] width 0 height 0
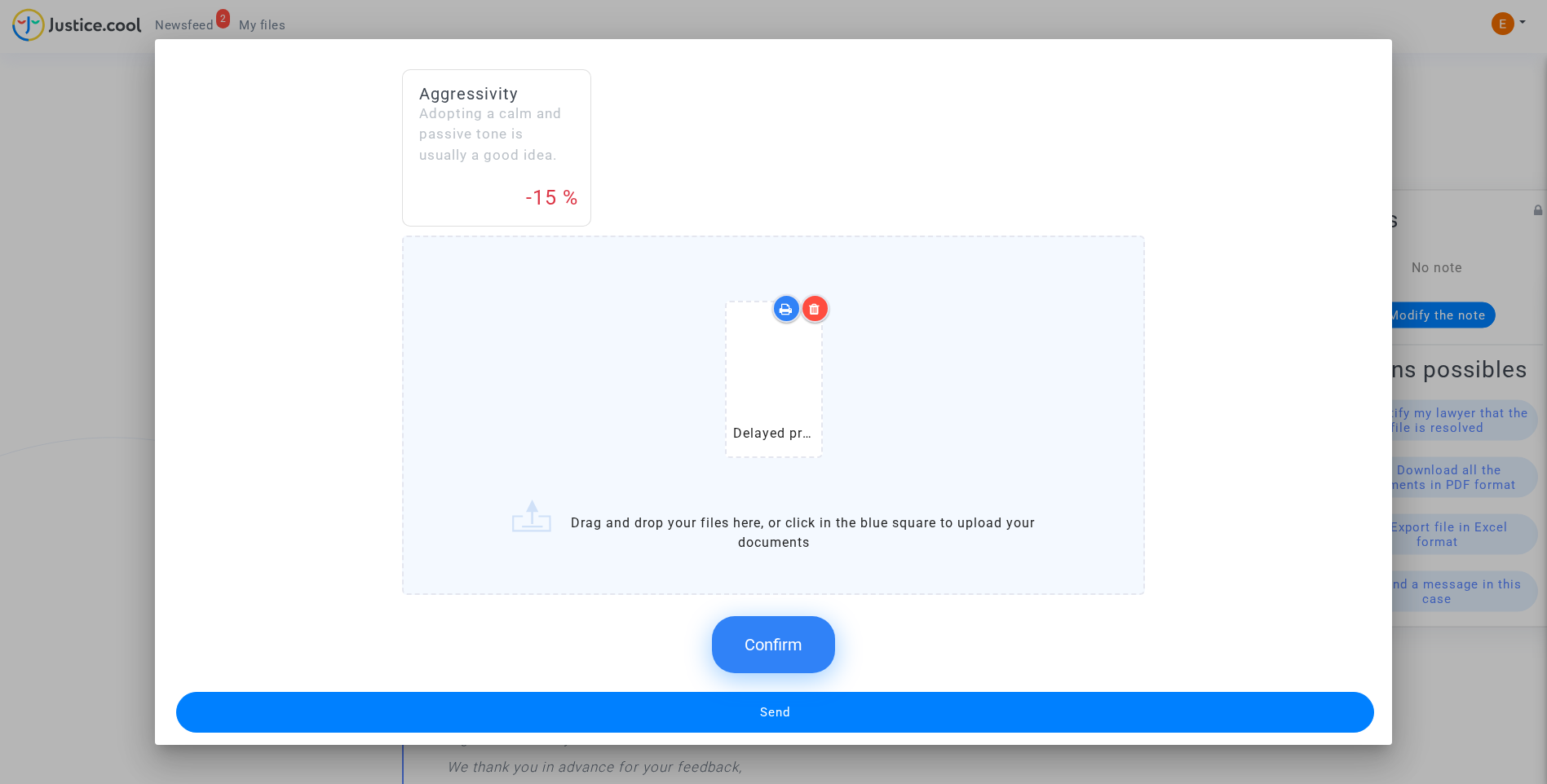
scroll to position [380, 0]
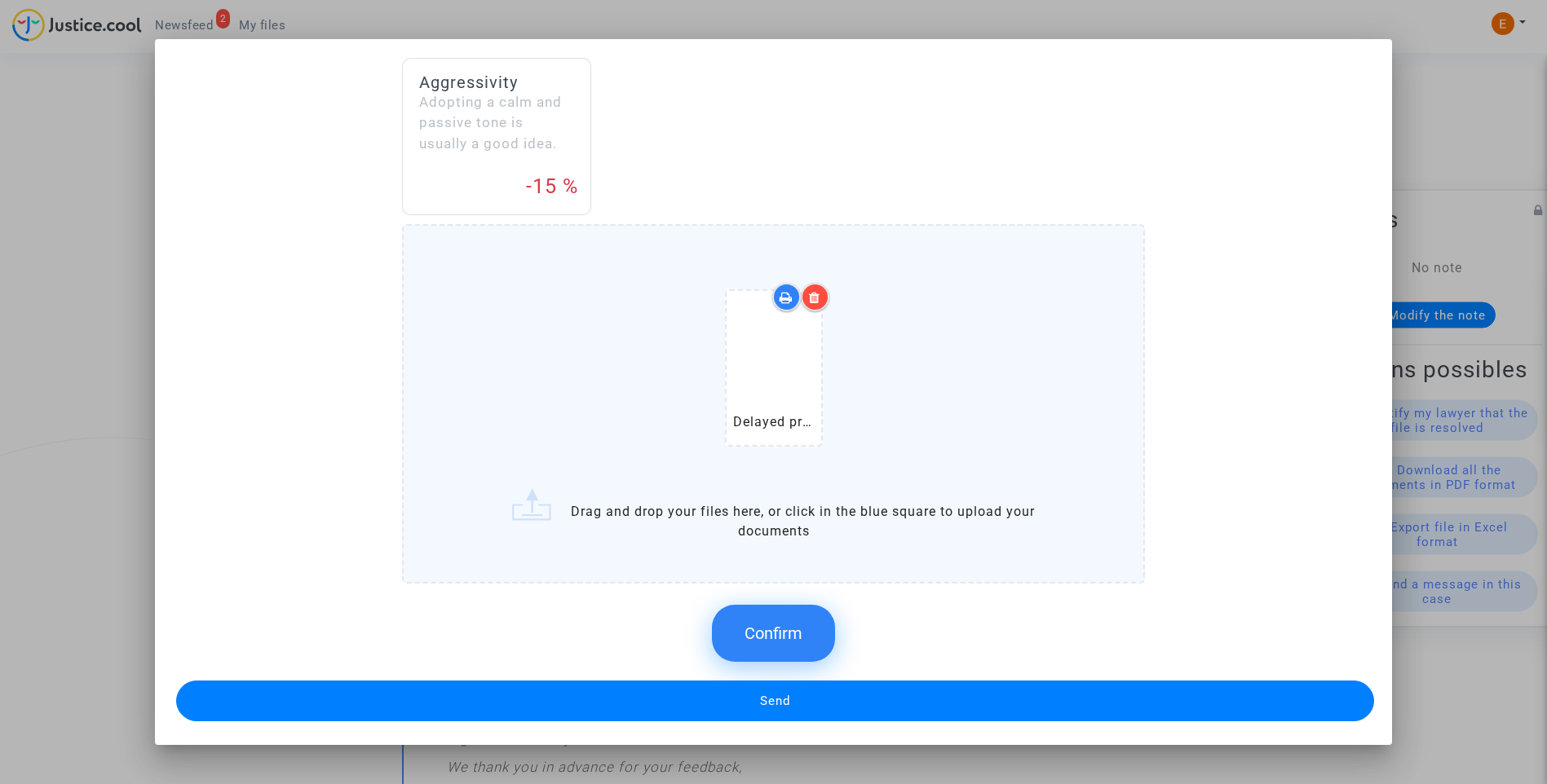
click at [776, 630] on span "Confirm" at bounding box center [774, 634] width 58 height 20
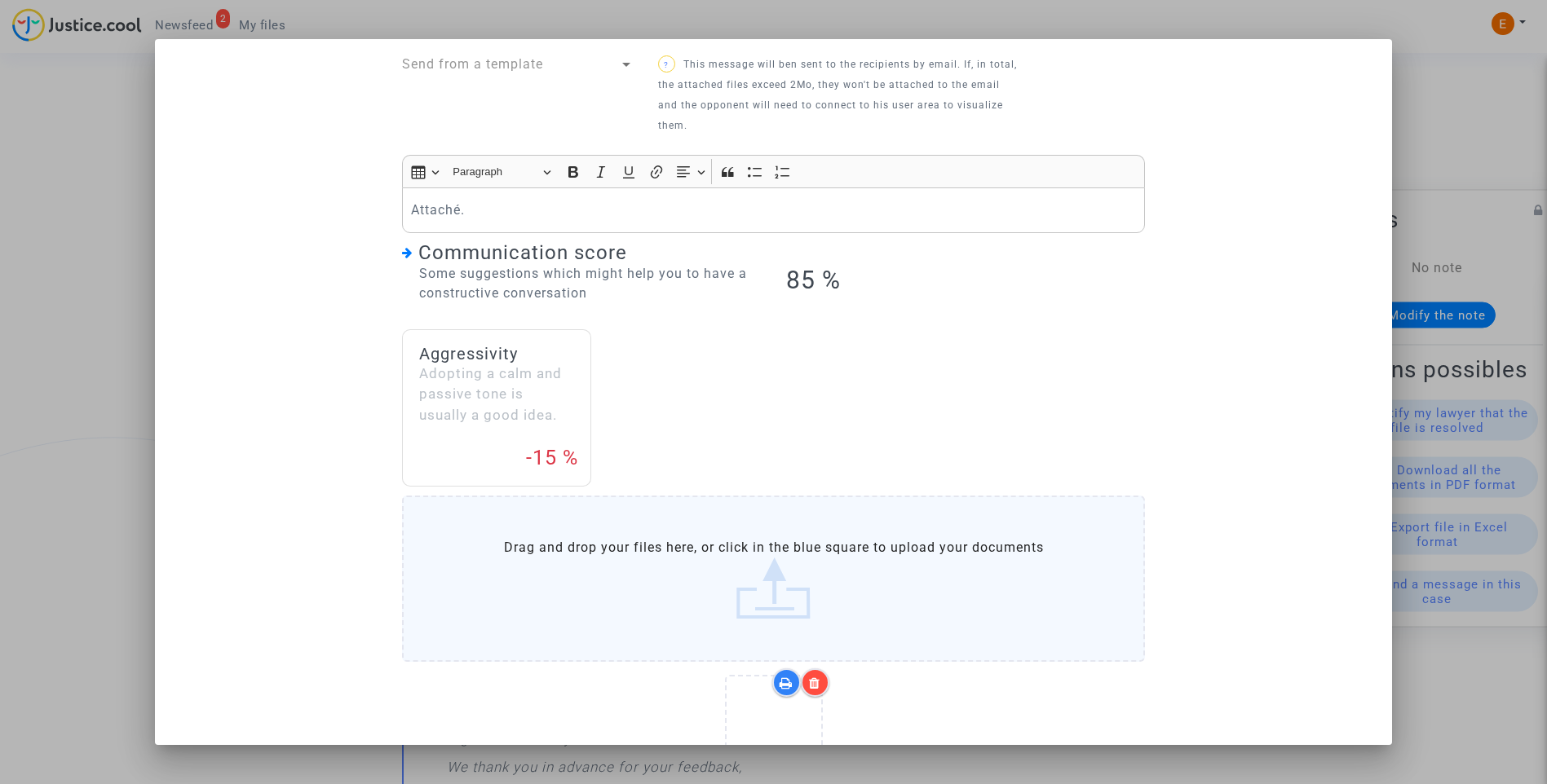
scroll to position [264, 0]
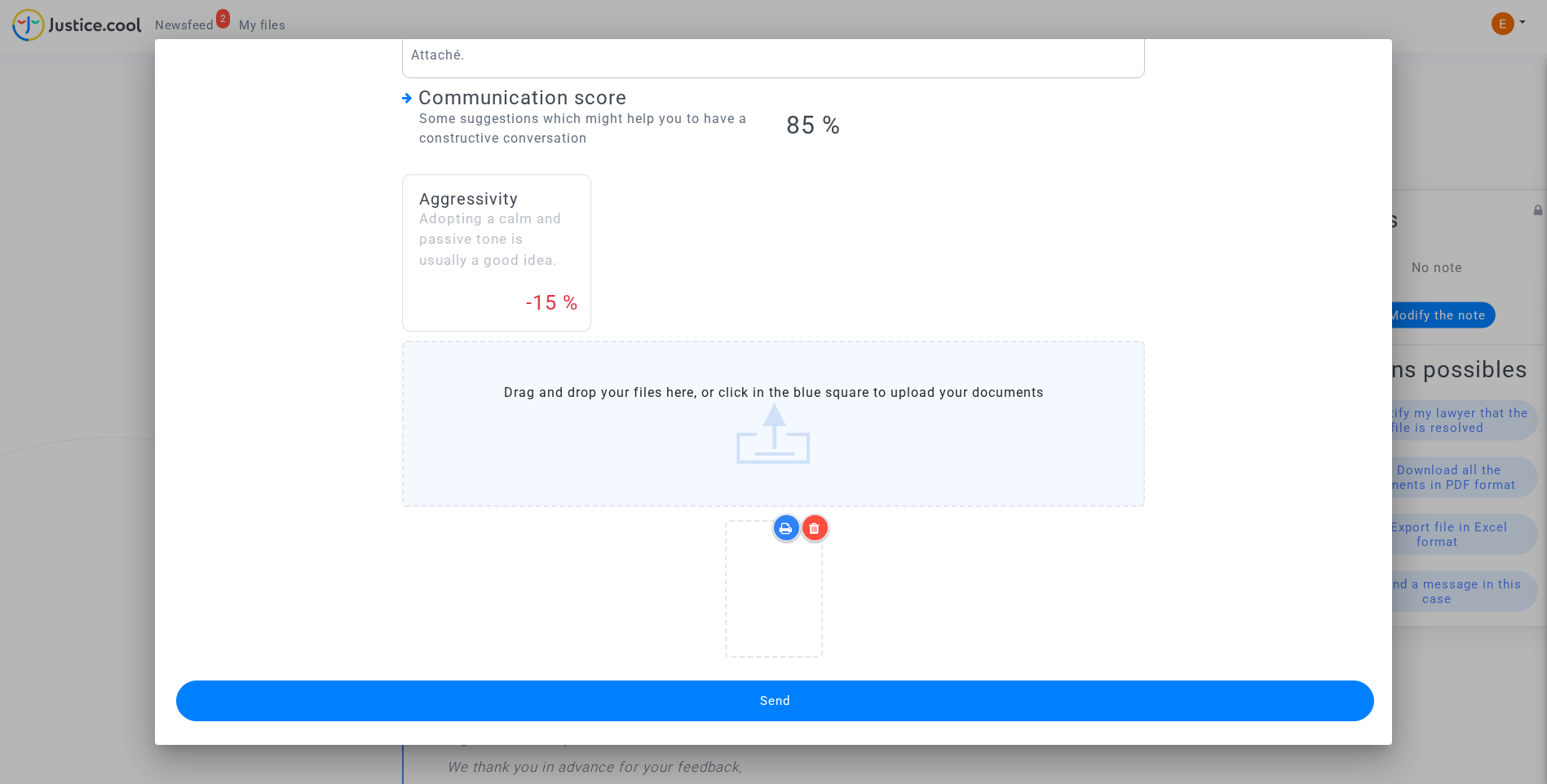
click at [803, 699] on button "Send" at bounding box center [776, 701] width 1199 height 41
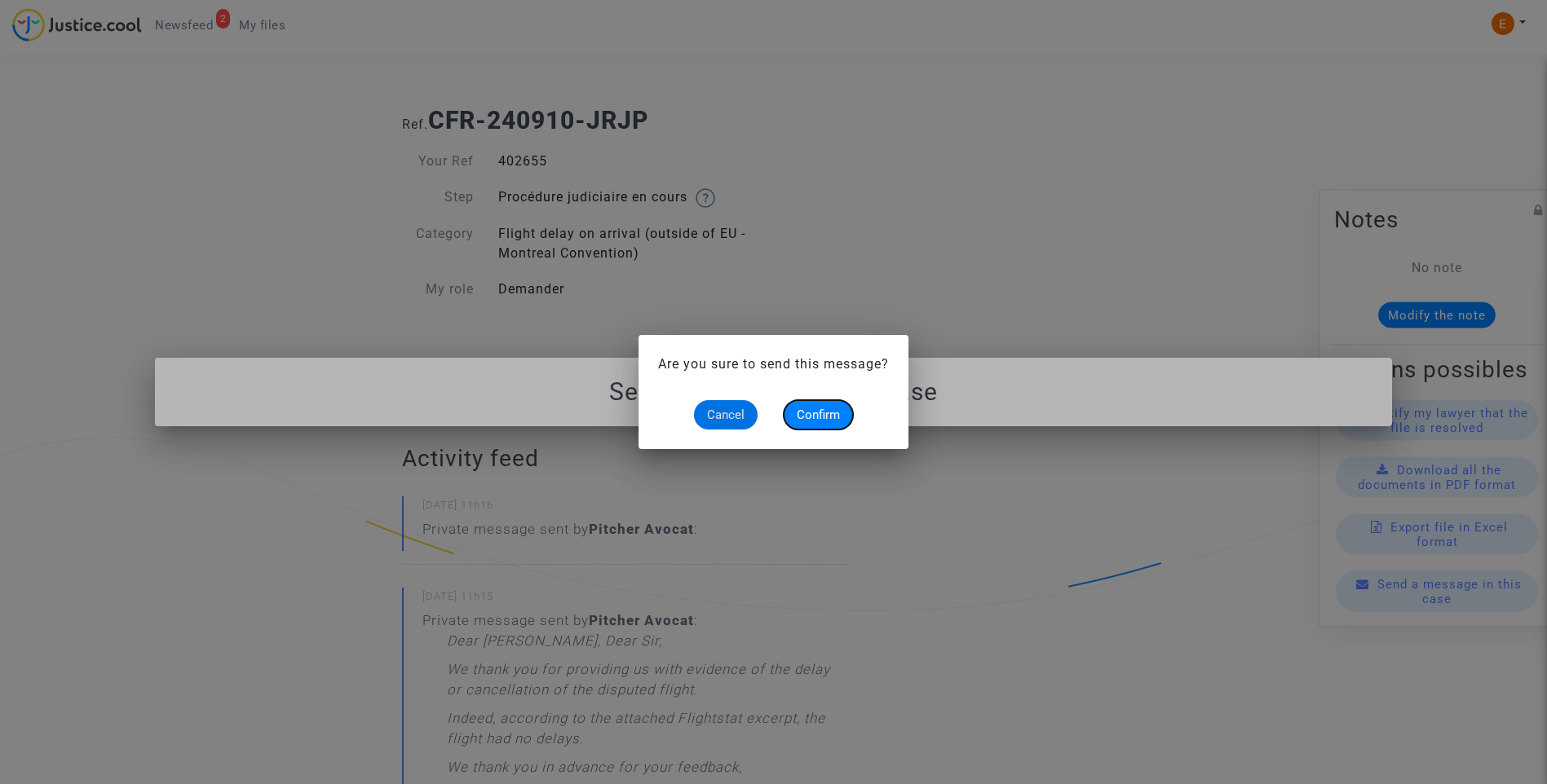
click at [829, 421] on span "Confirm" at bounding box center [818, 415] width 43 height 15
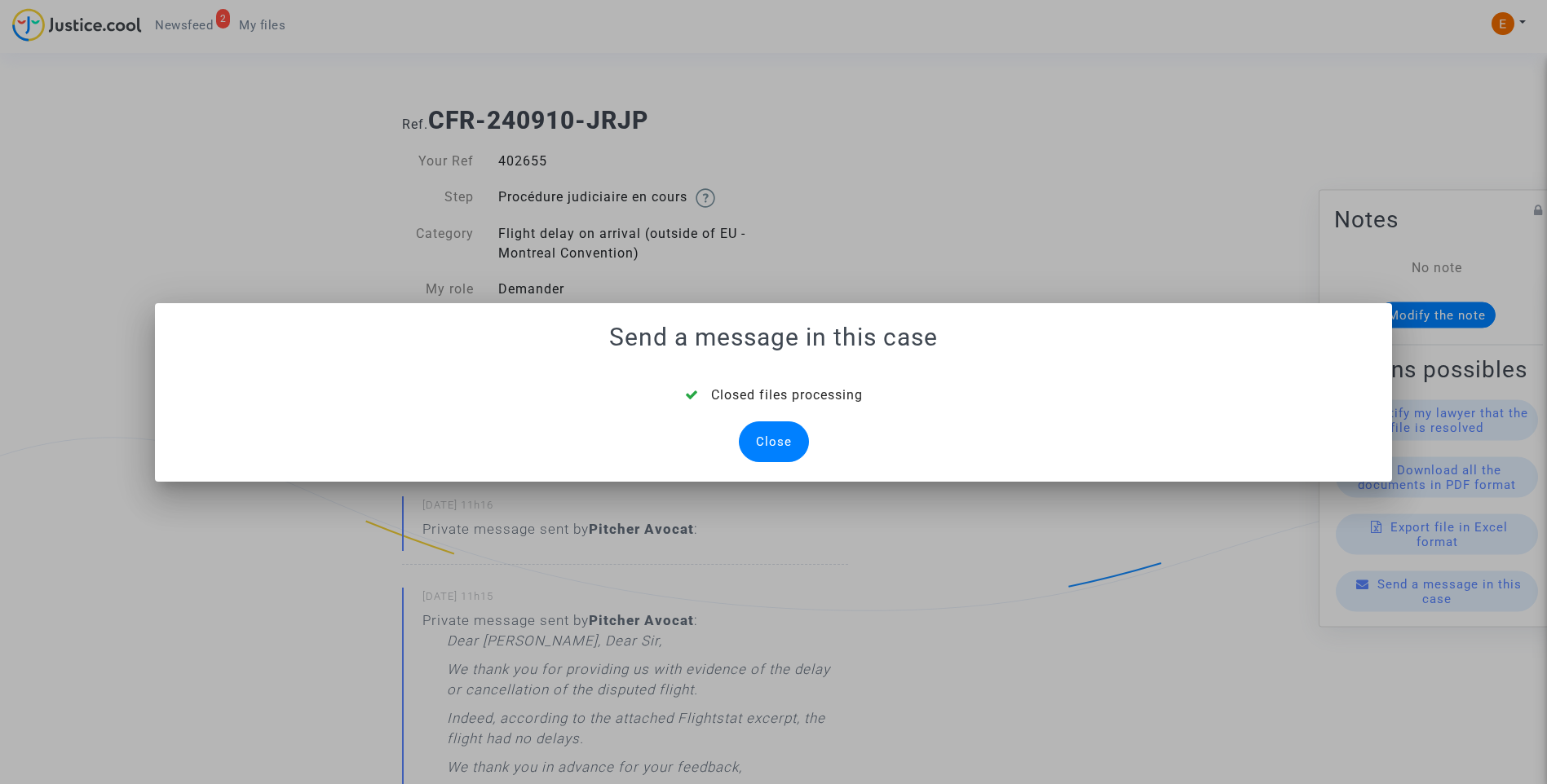
click at [775, 427] on div "Close" at bounding box center [774, 441] width 70 height 41
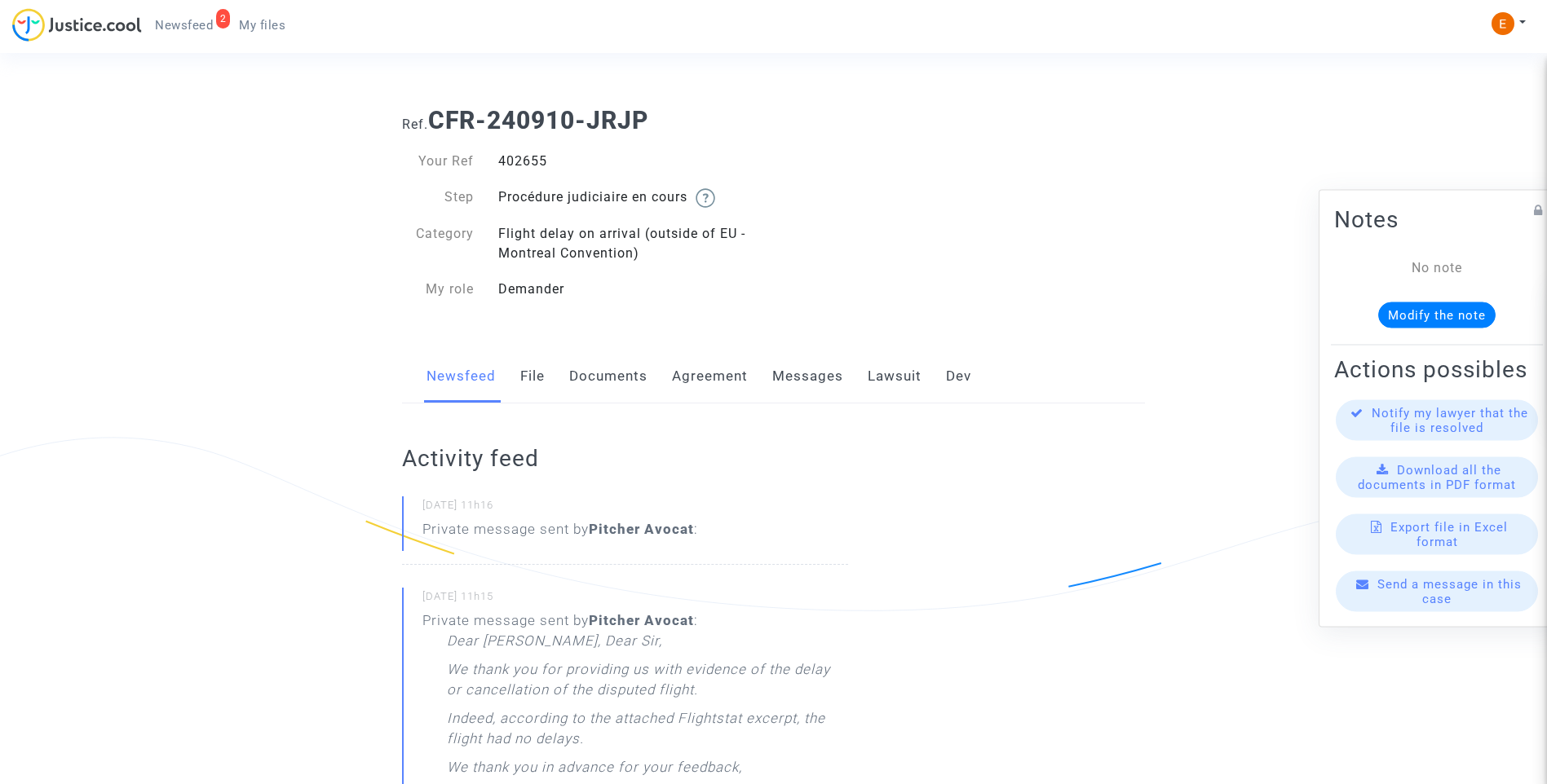
click at [526, 372] on link "File" at bounding box center [532, 377] width 24 height 54
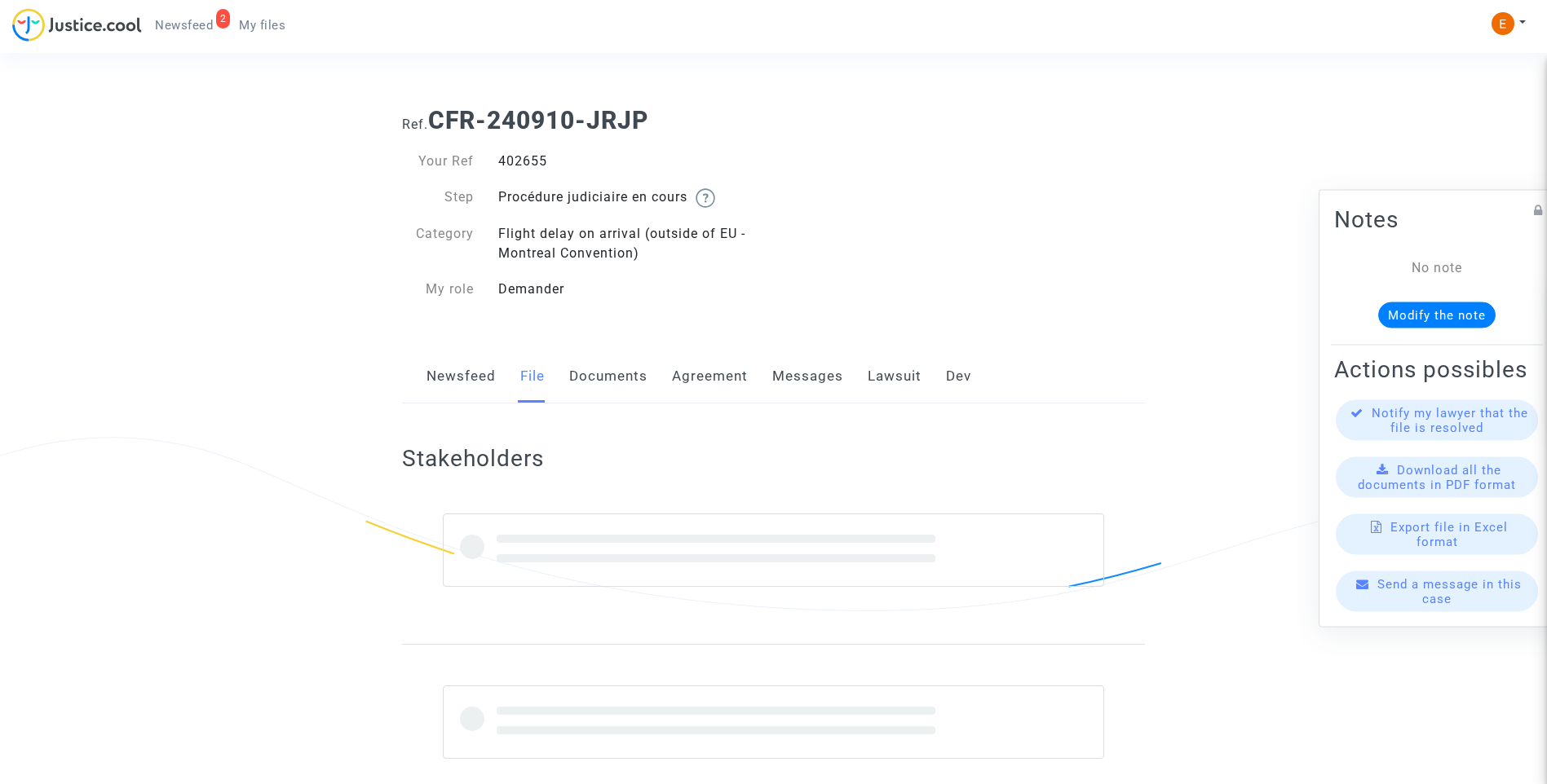
click at [469, 368] on link "Newsfeed" at bounding box center [461, 377] width 69 height 54
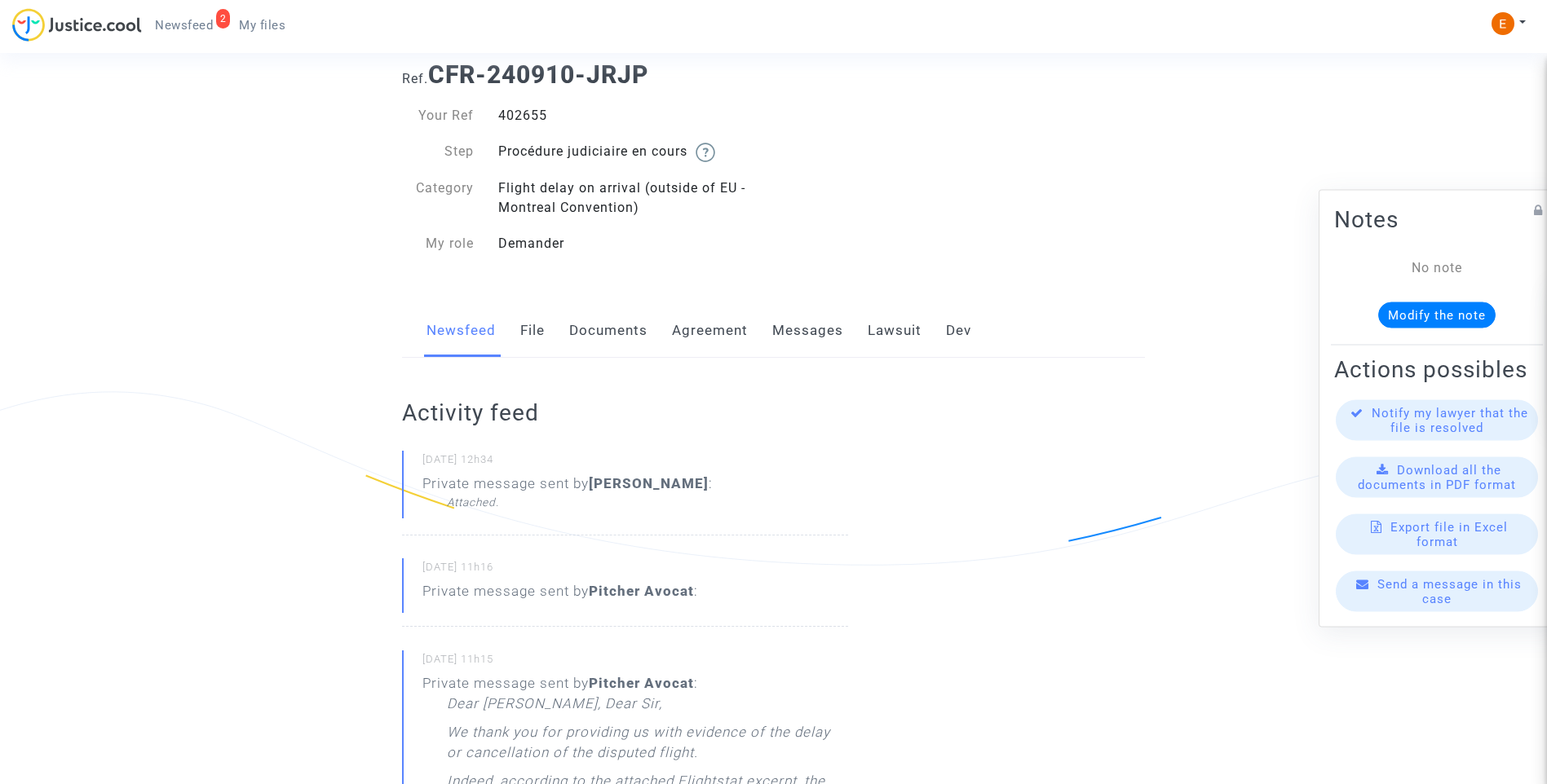
scroll to position [81, 0]
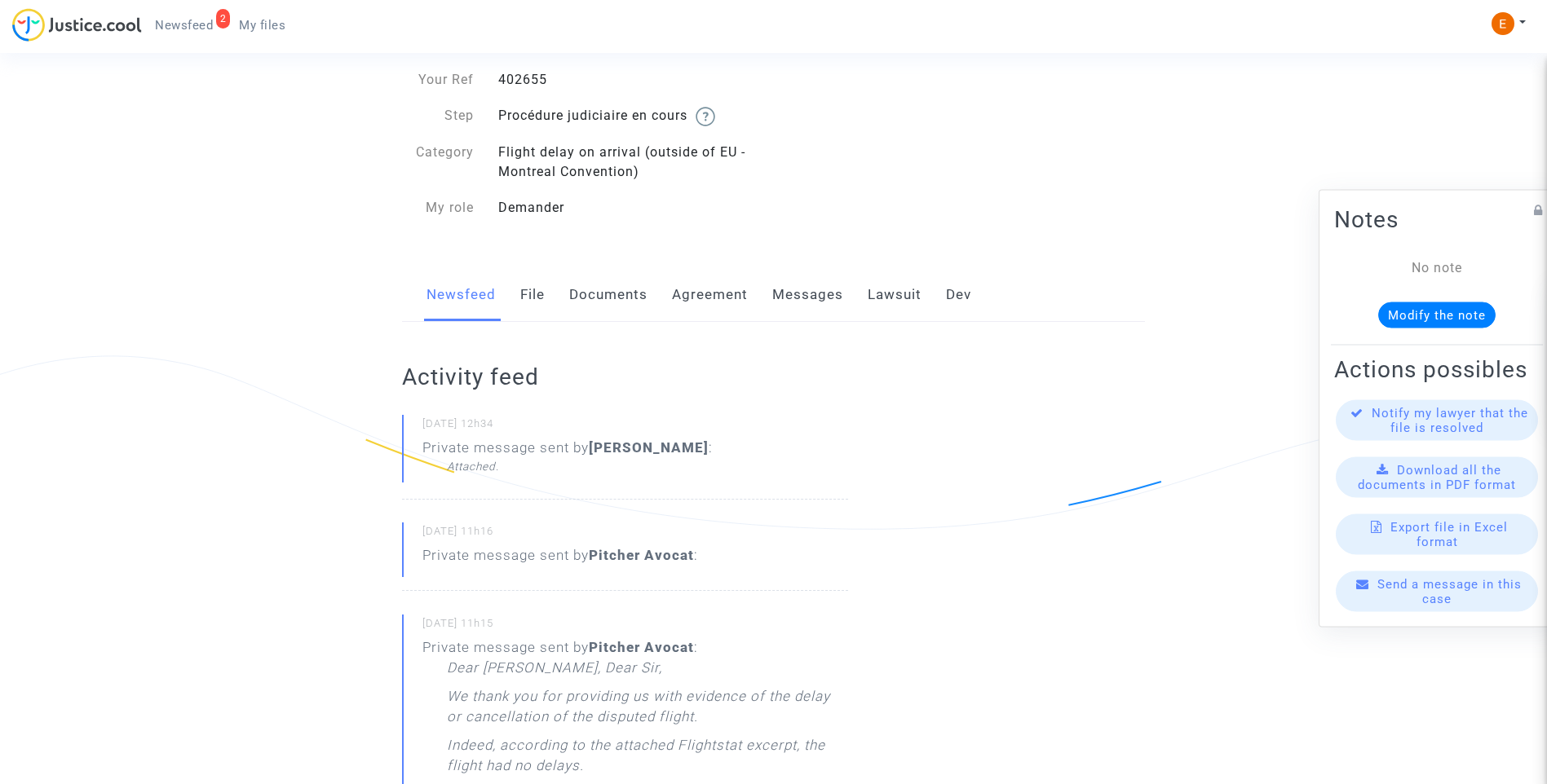
click at [480, 463] on div "Attached." at bounding box center [580, 466] width 266 height 17
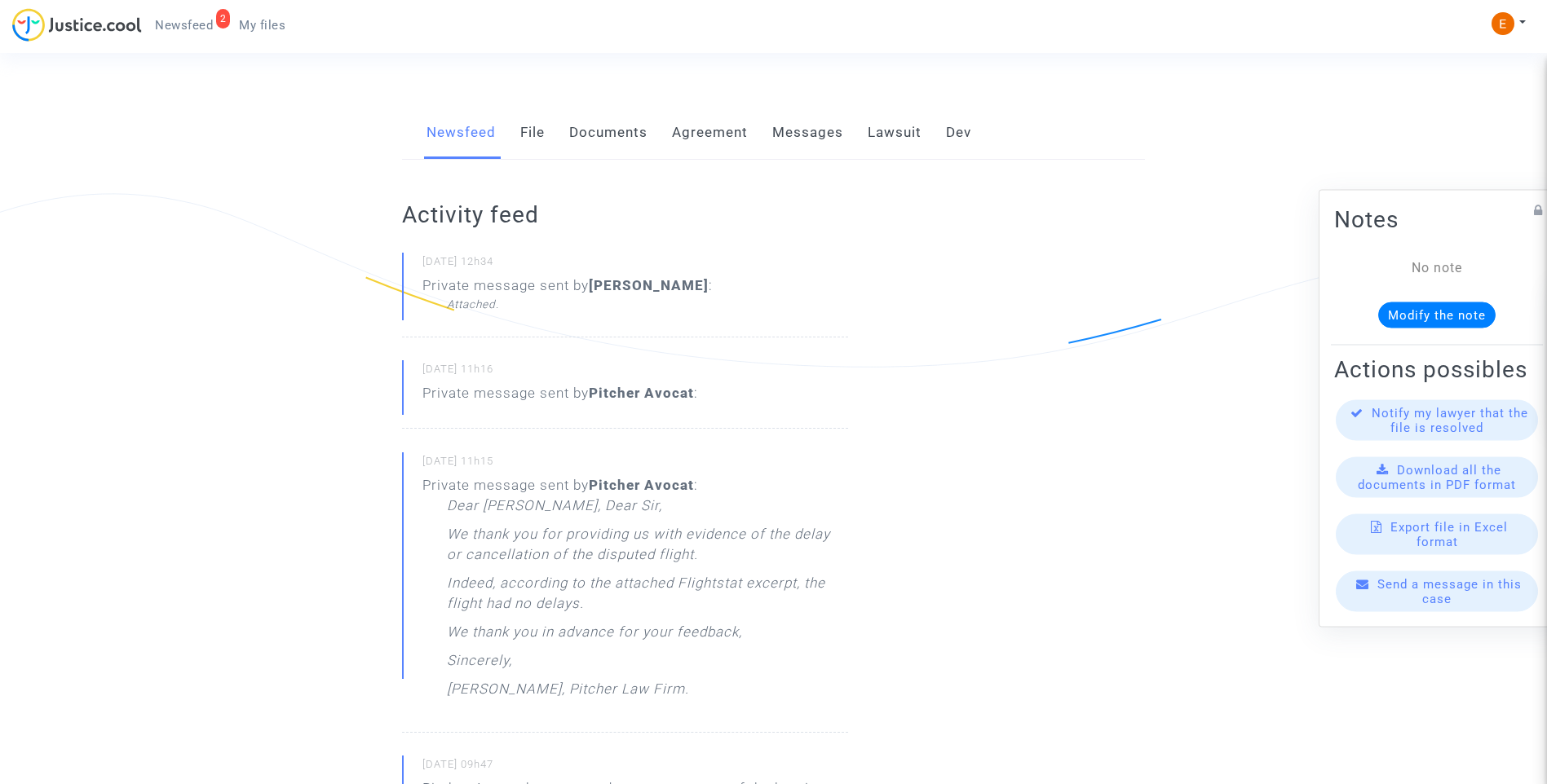
scroll to position [244, 0]
click at [812, 130] on link "Messages" at bounding box center [808, 132] width 71 height 54
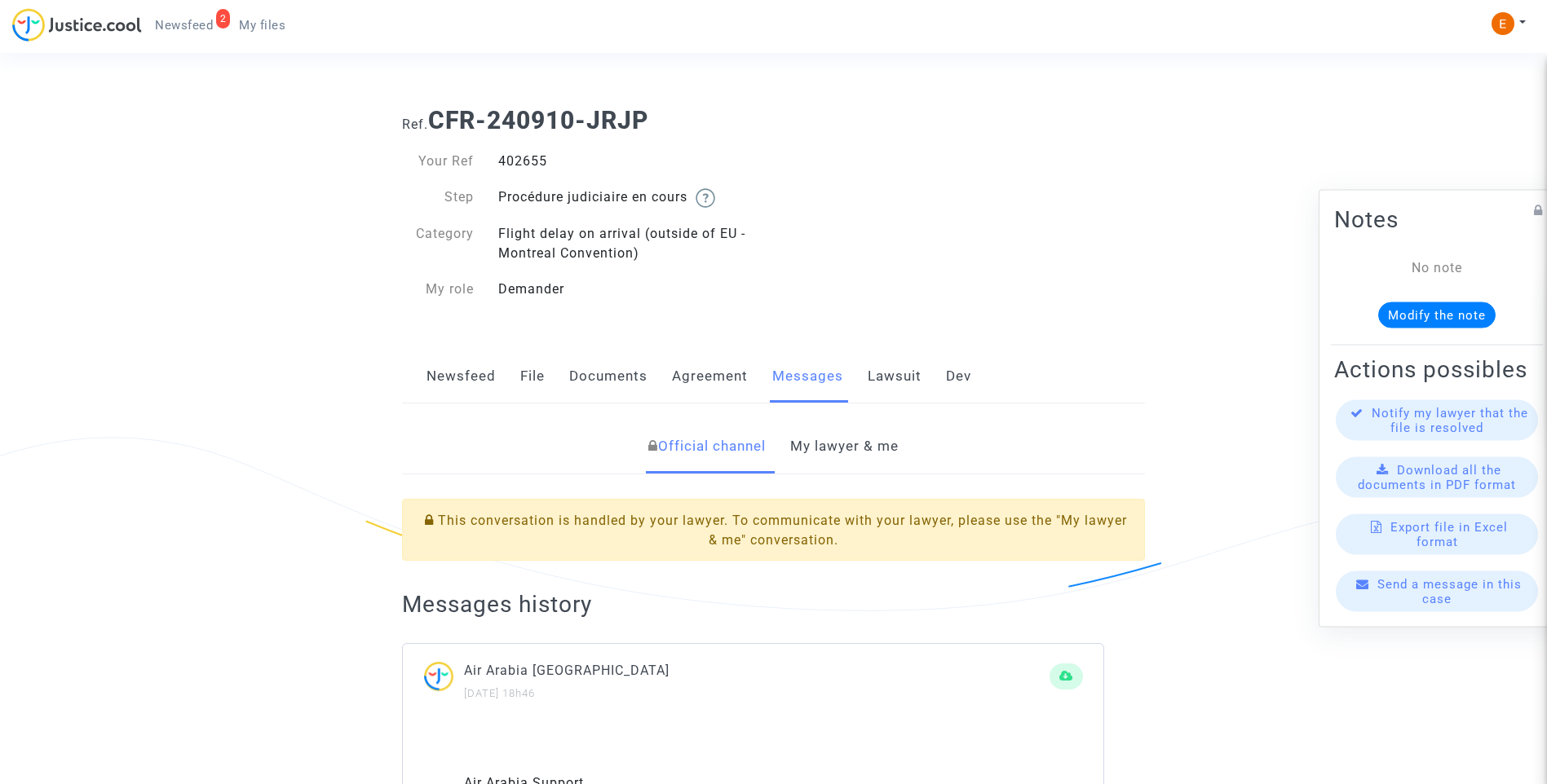
click at [860, 438] on link "My lawyer & me" at bounding box center [844, 446] width 108 height 54
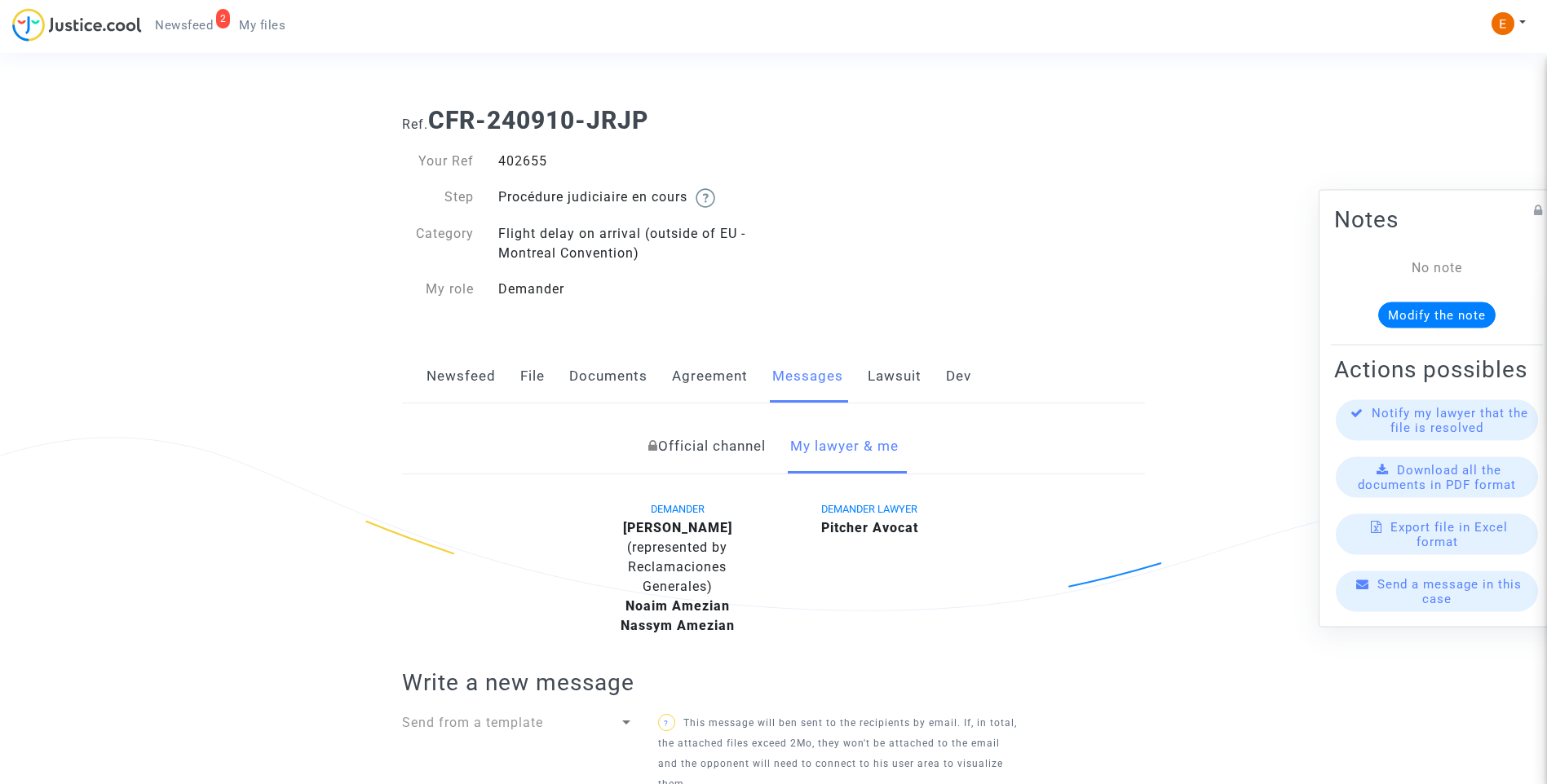
click at [487, 369] on link "Newsfeed" at bounding box center [461, 377] width 69 height 54
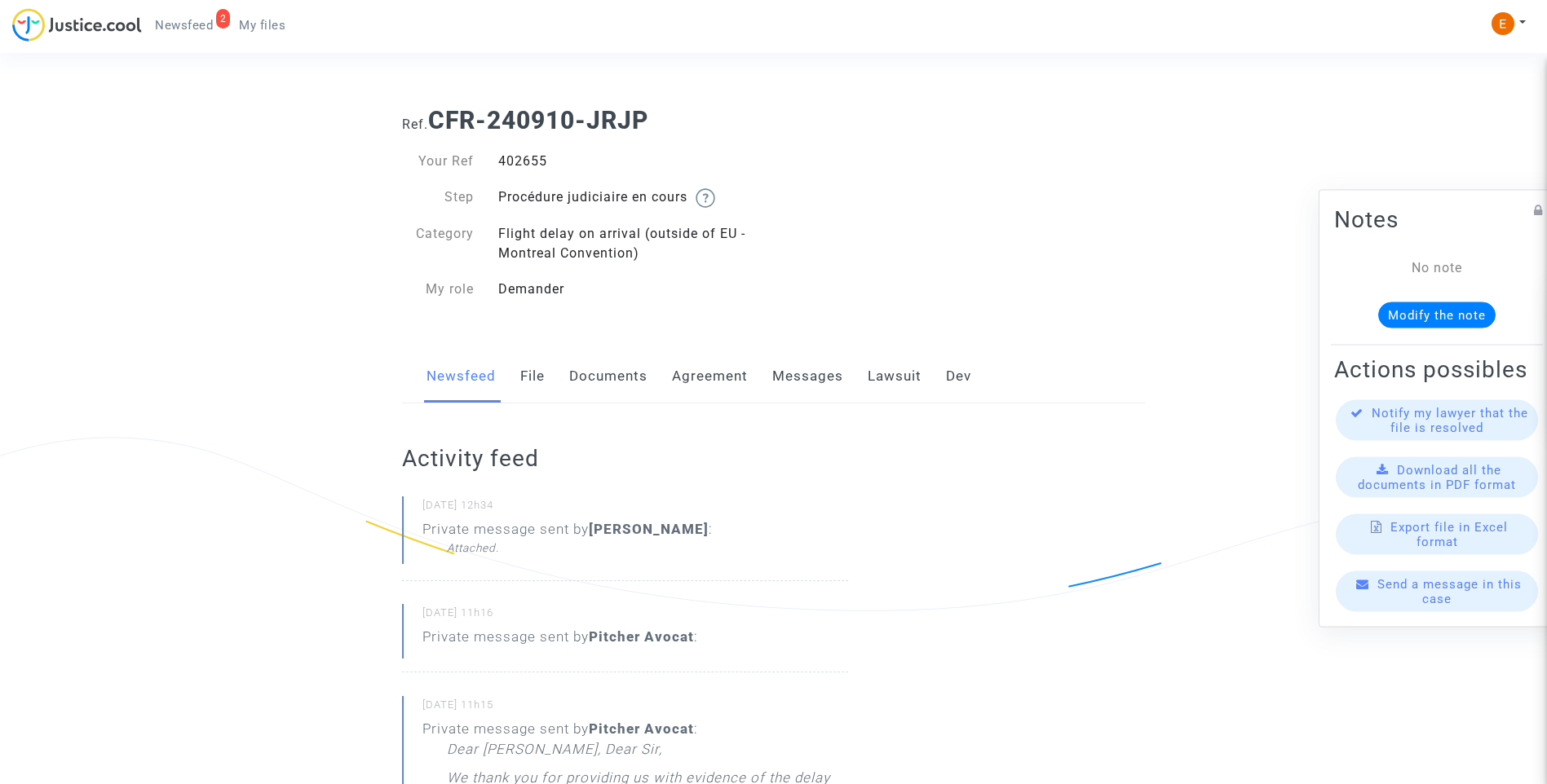
click at [1415, 605] on span "Send a message in this case" at bounding box center [1450, 591] width 145 height 29
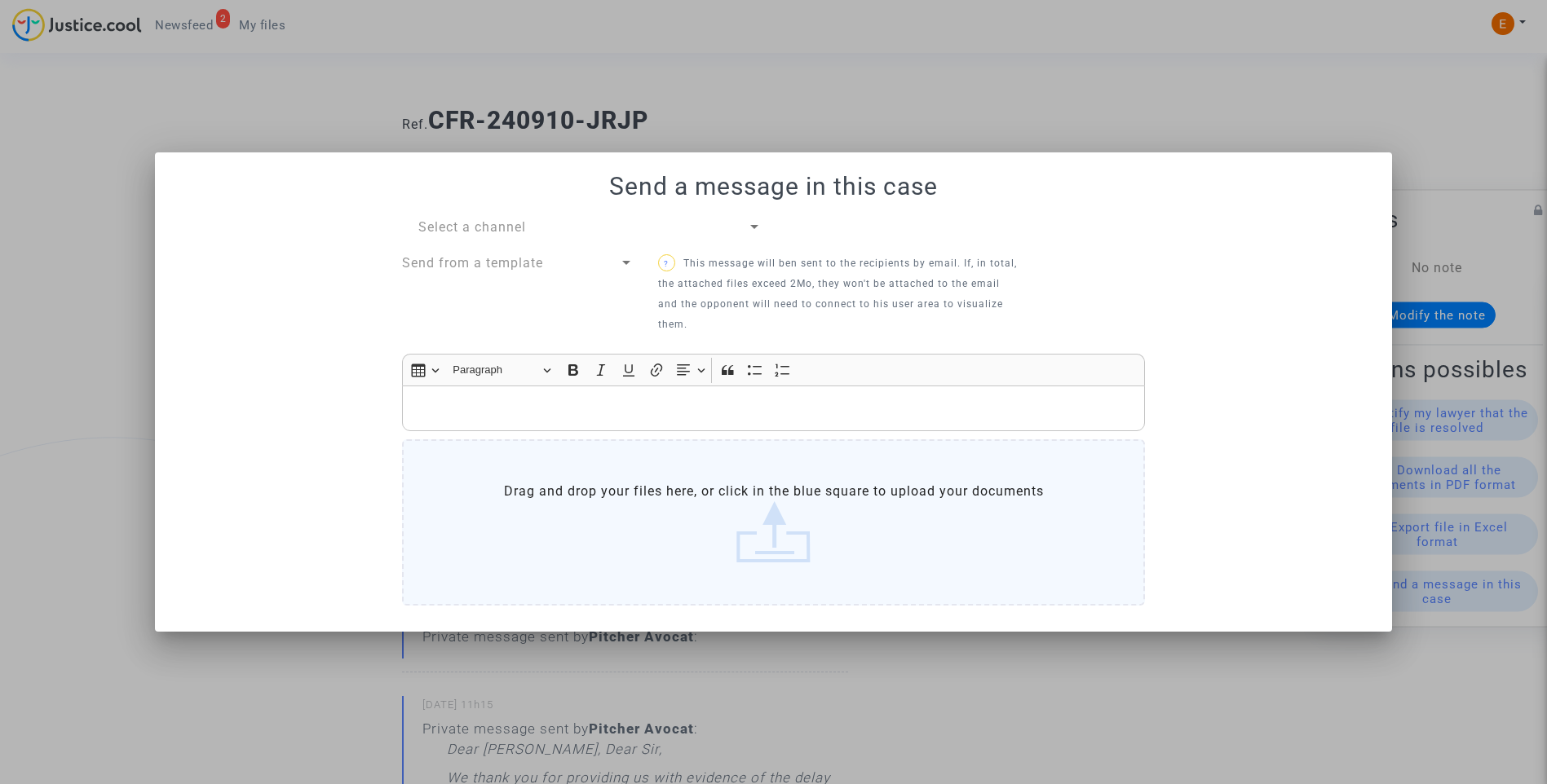
click at [801, 512] on label "Drag and drop your files here, or click in the blue square to upload your docum…" at bounding box center [773, 523] width 743 height 166
click at [0, 0] on input "Drag and drop your files here, or click in the blue square to upload your docum…" at bounding box center [0, 0] width 0 height 0
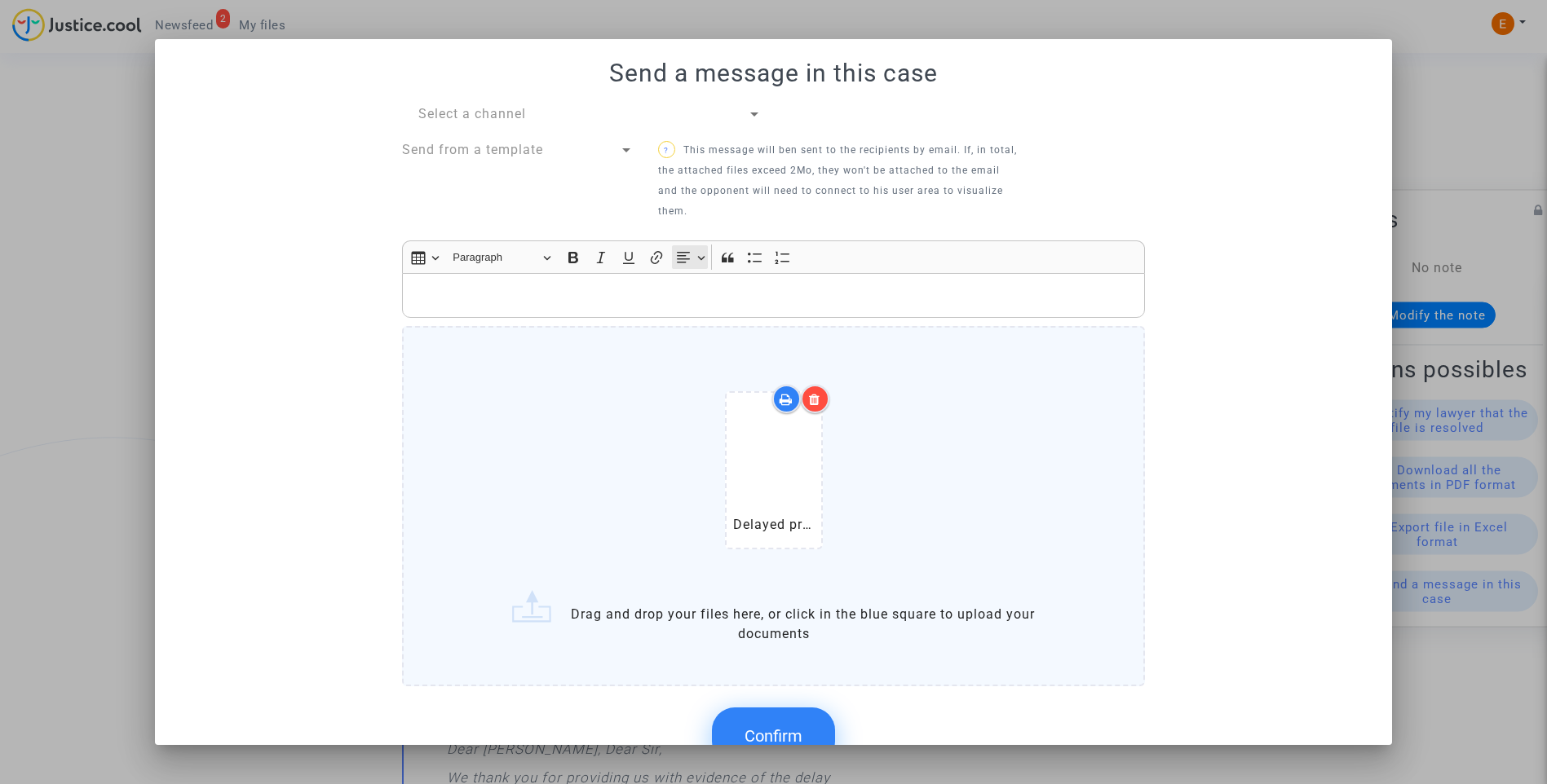
scroll to position [54, 0]
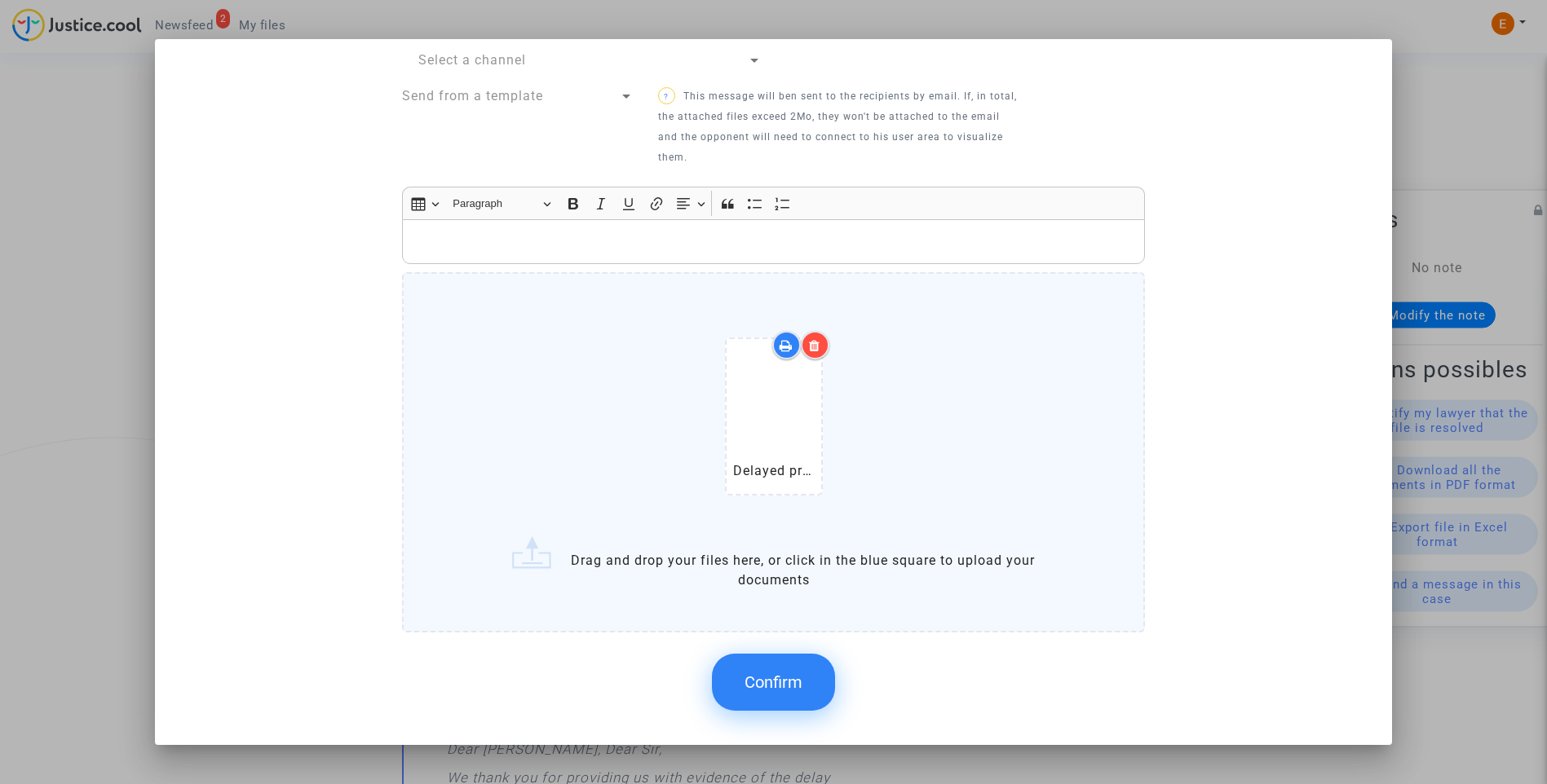
click at [790, 691] on span "Confirm" at bounding box center [774, 683] width 58 height 20
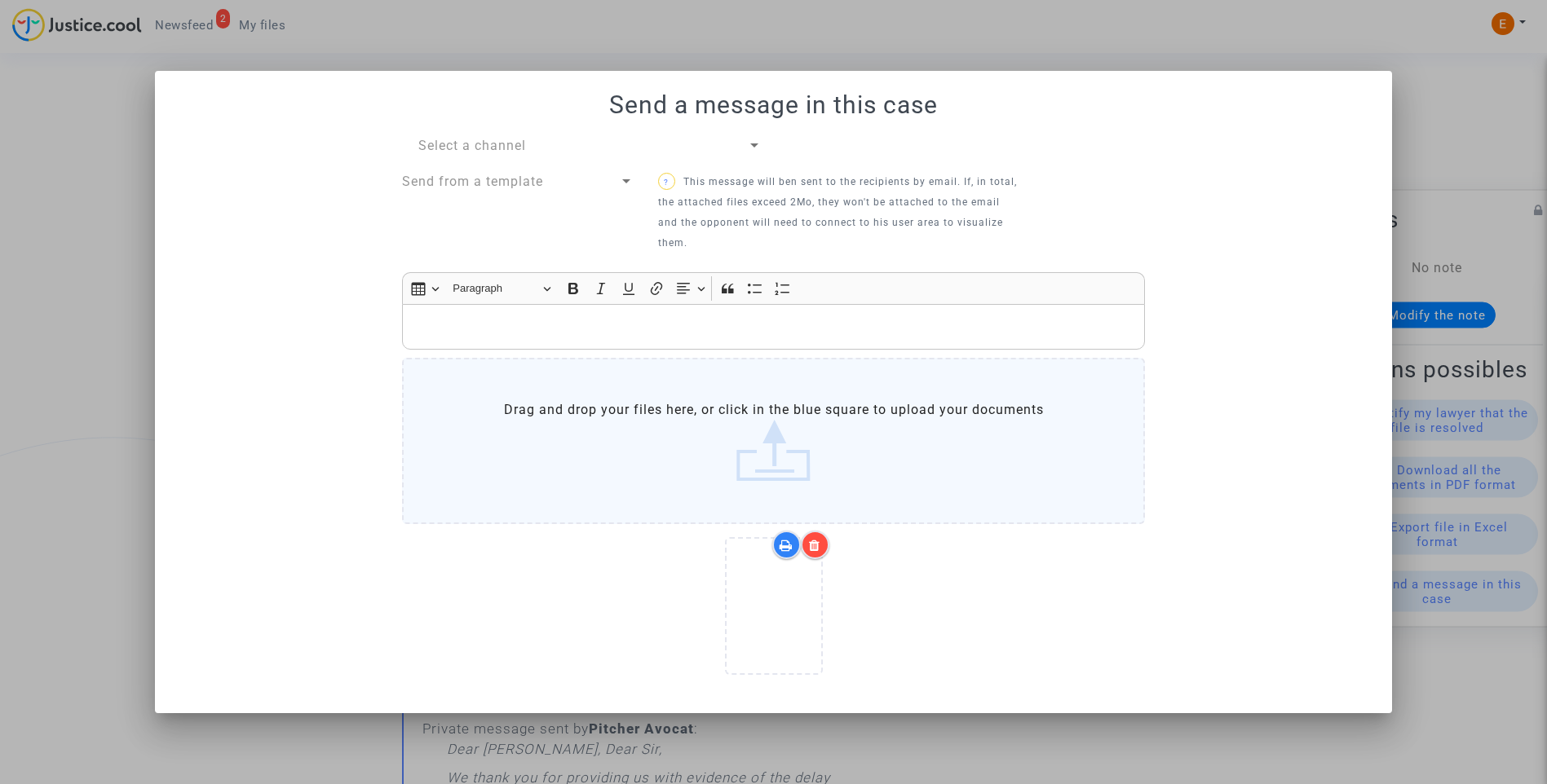
scroll to position [0, 0]
click at [693, 140] on div "Select a channel" at bounding box center [582, 146] width 329 height 20
click at [610, 146] on span "My lawyer & me" at bounding box center [590, 145] width 344 height 39
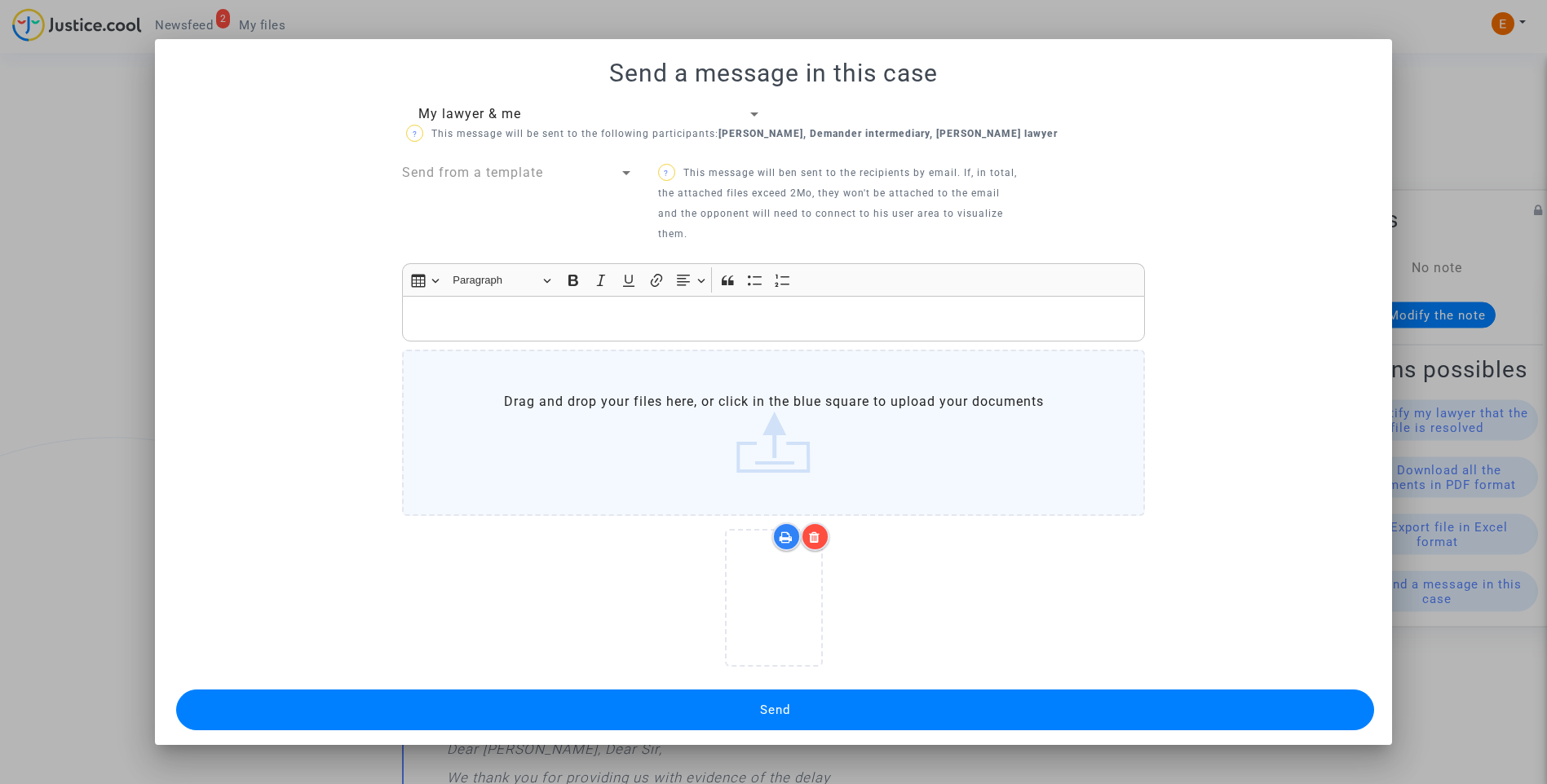
click at [818, 708] on button "Send" at bounding box center [776, 710] width 1199 height 41
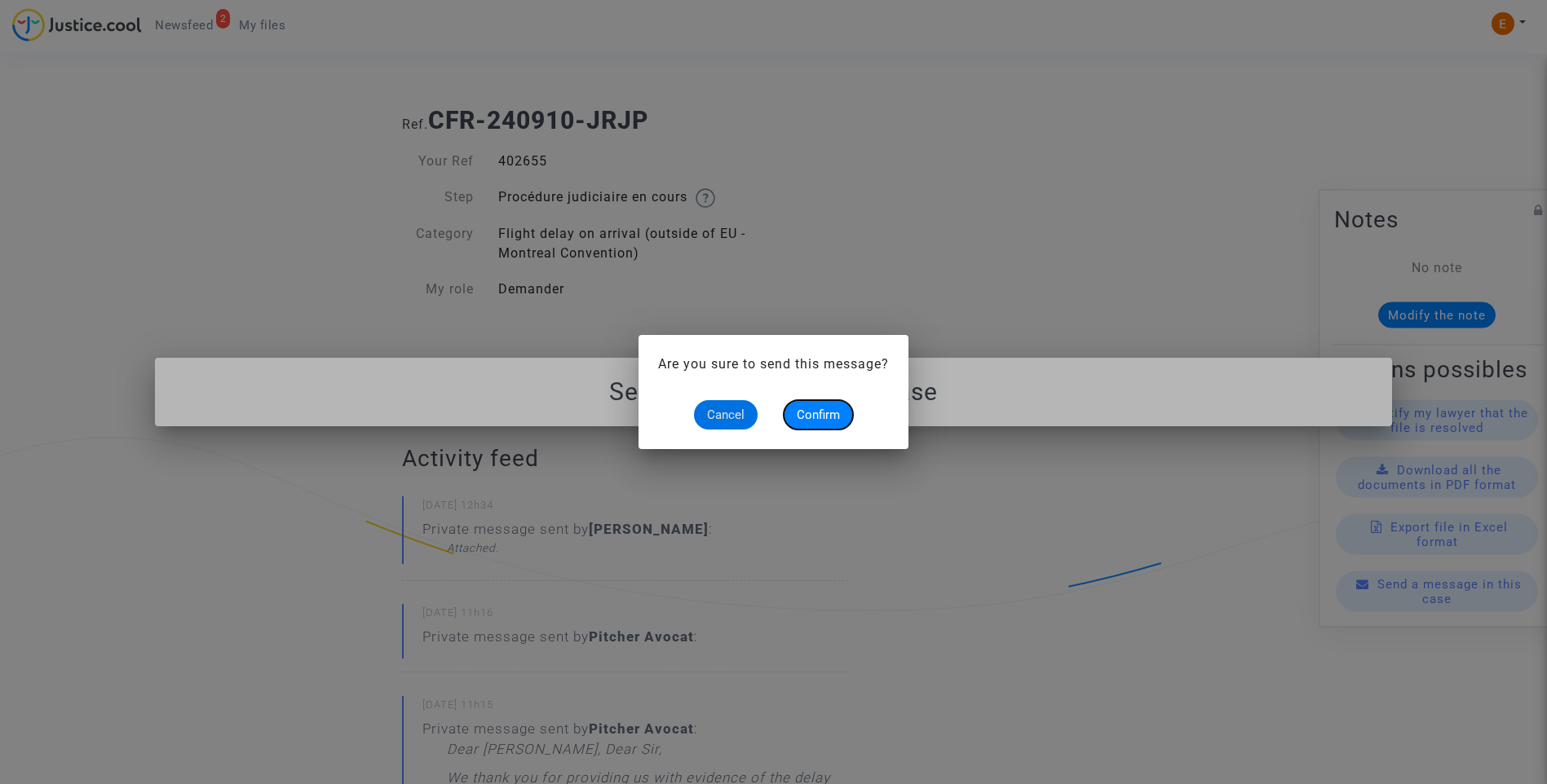
click at [836, 412] on span "Confirm" at bounding box center [818, 415] width 43 height 15
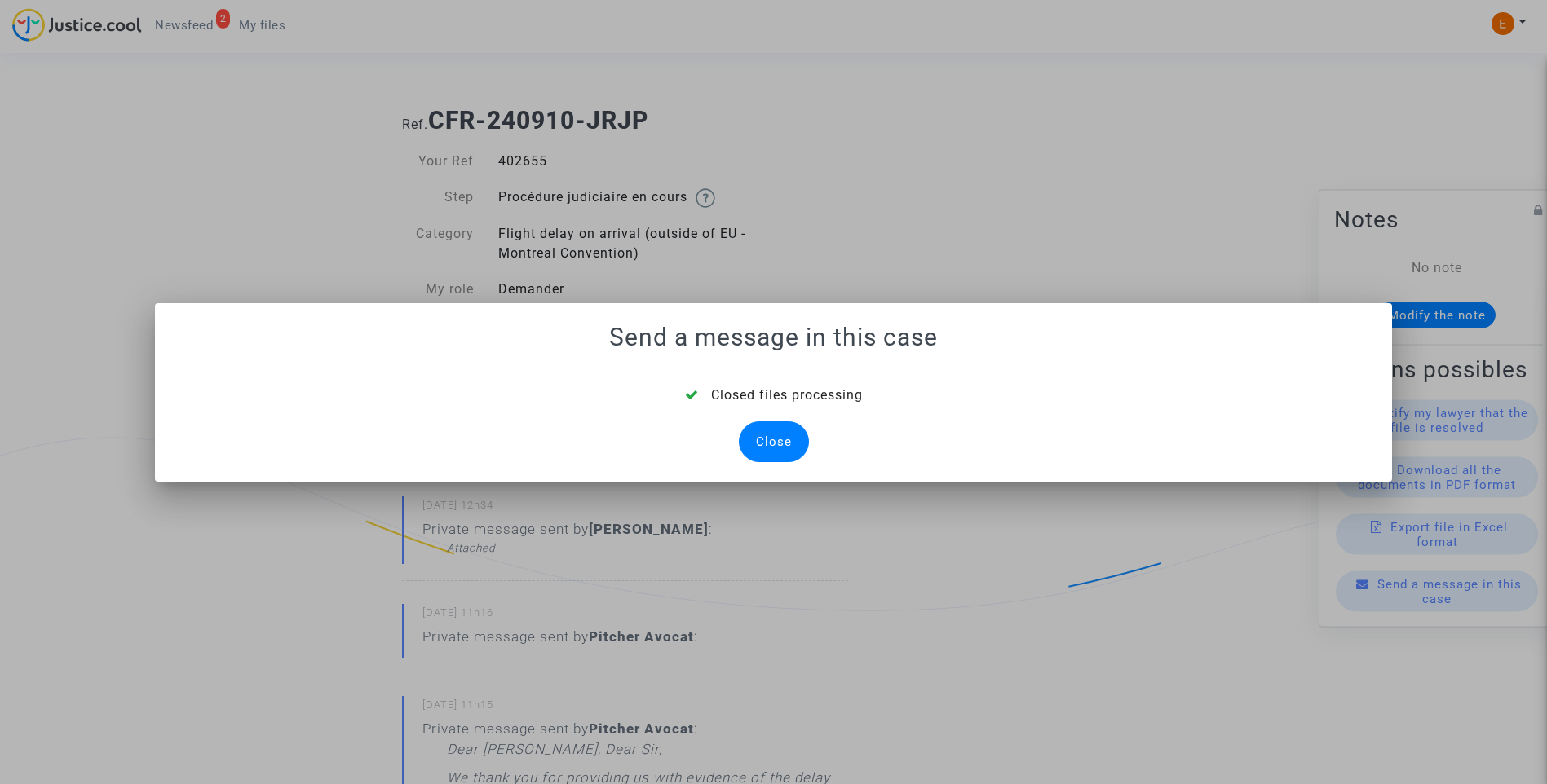
click at [776, 446] on div "Close" at bounding box center [774, 441] width 70 height 41
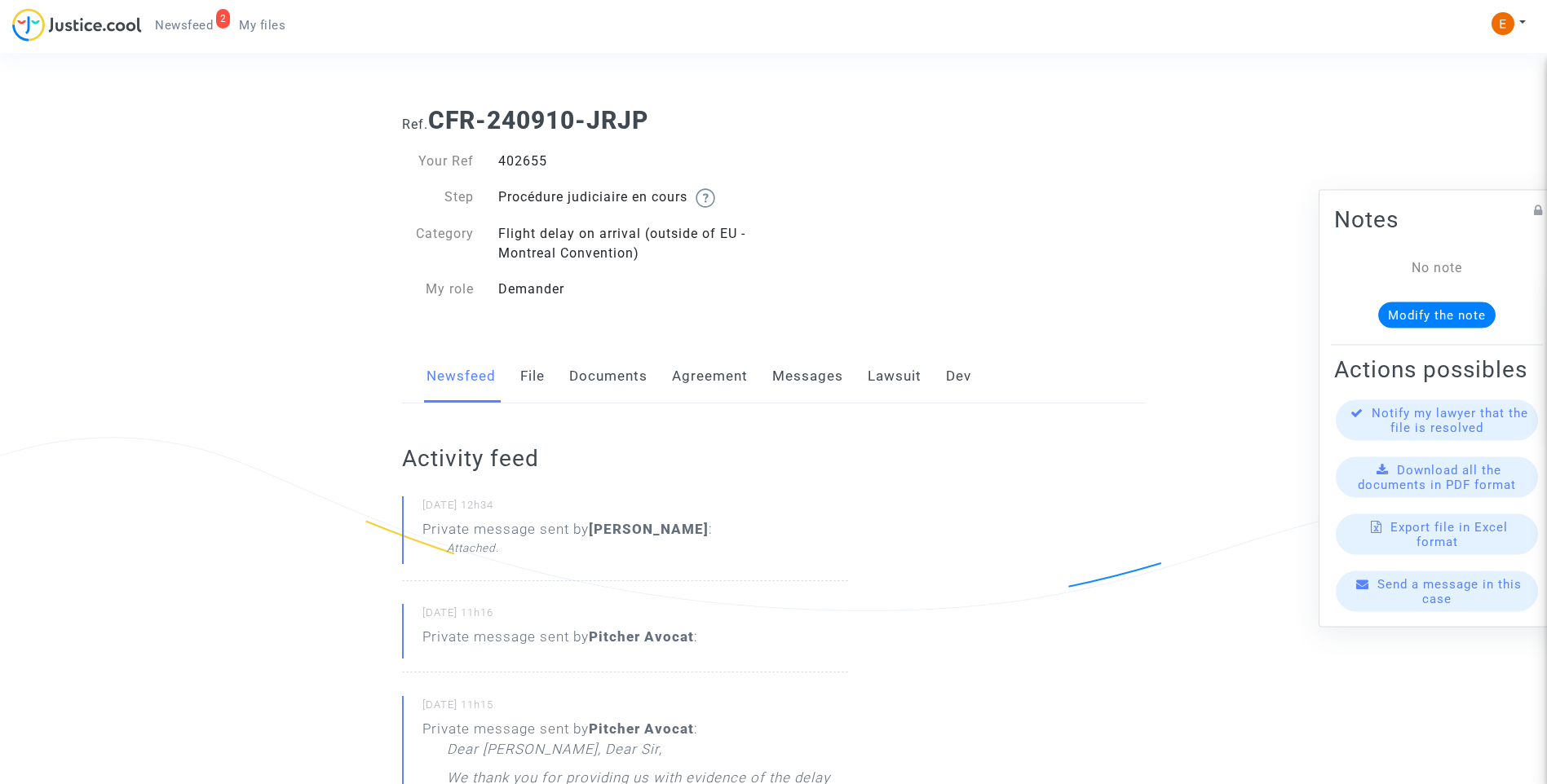
click at [531, 380] on link "File" at bounding box center [532, 377] width 24 height 54
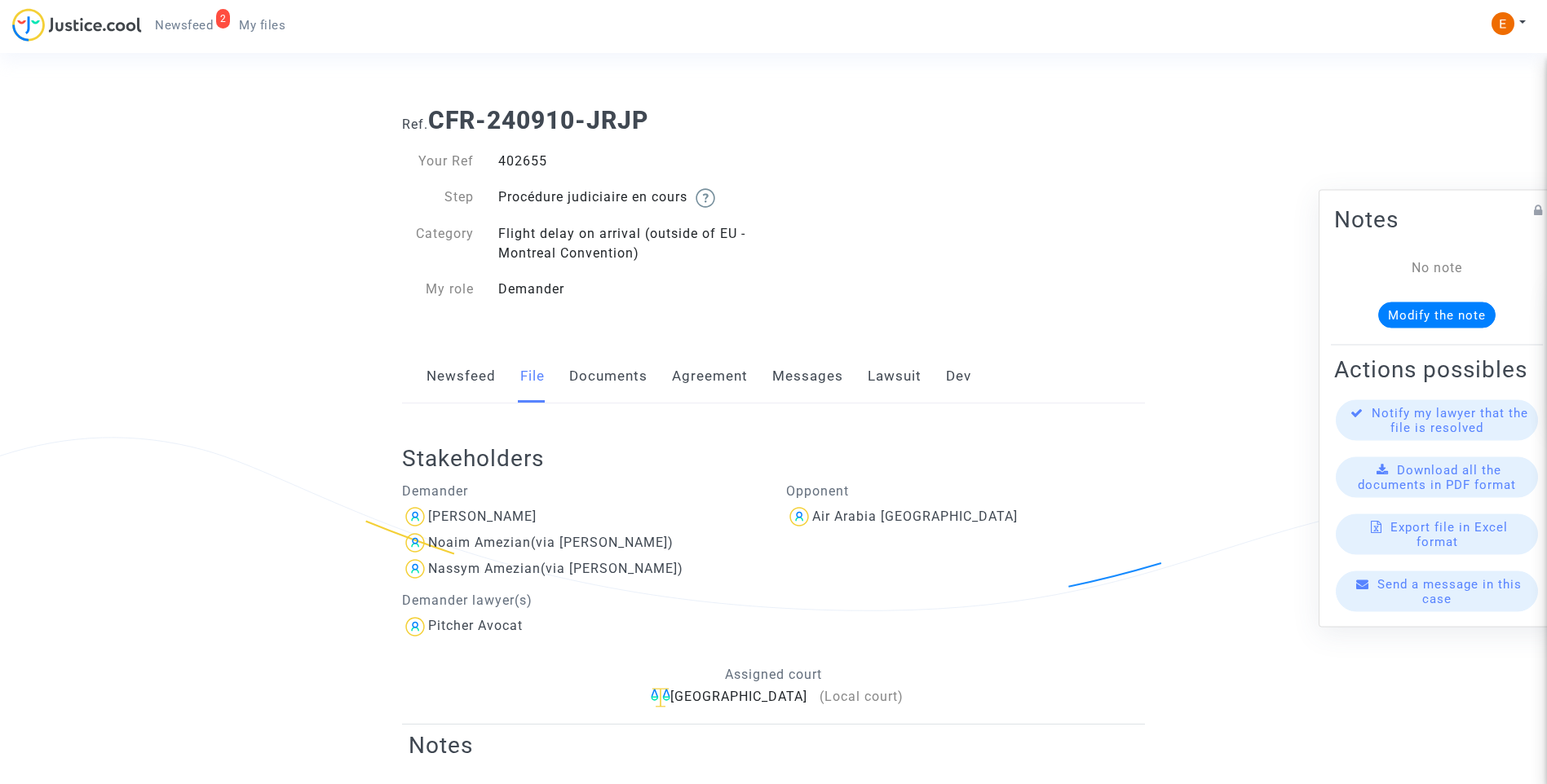
click at [466, 377] on link "Newsfeed" at bounding box center [461, 377] width 69 height 54
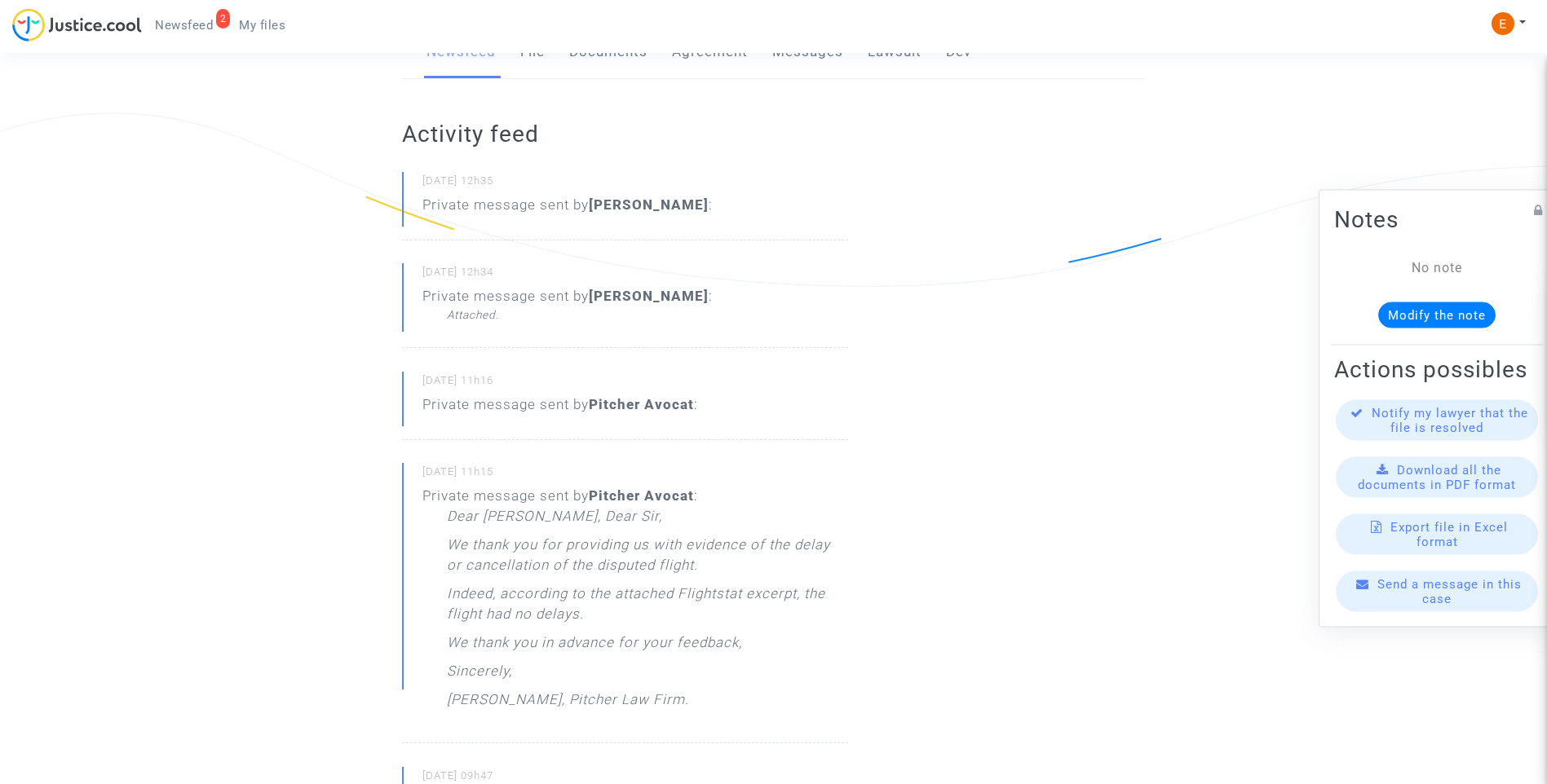
scroll to position [244, 0]
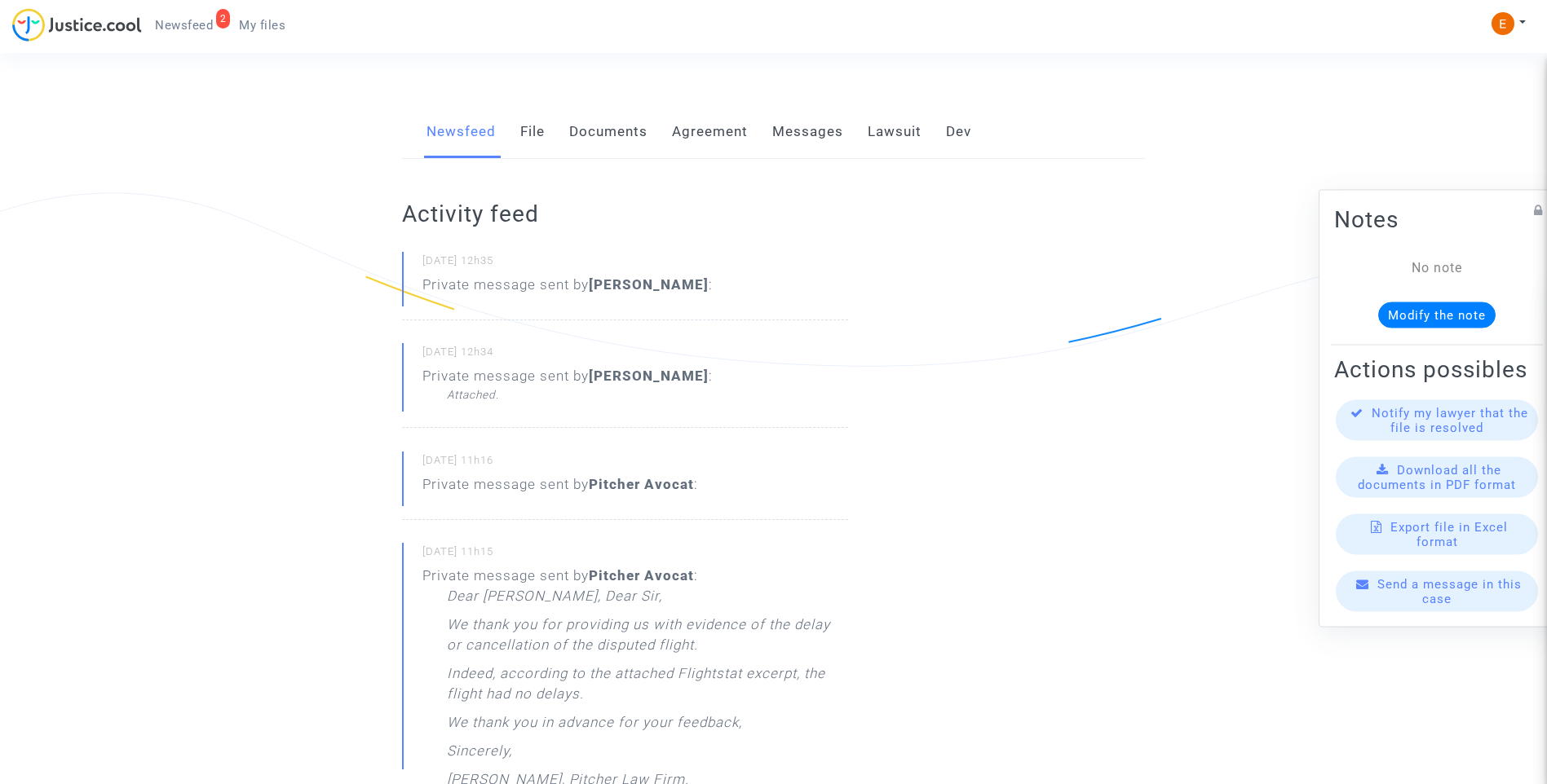
click at [579, 473] on small "[DATE] 11h16" at bounding box center [635, 463] width 426 height 21
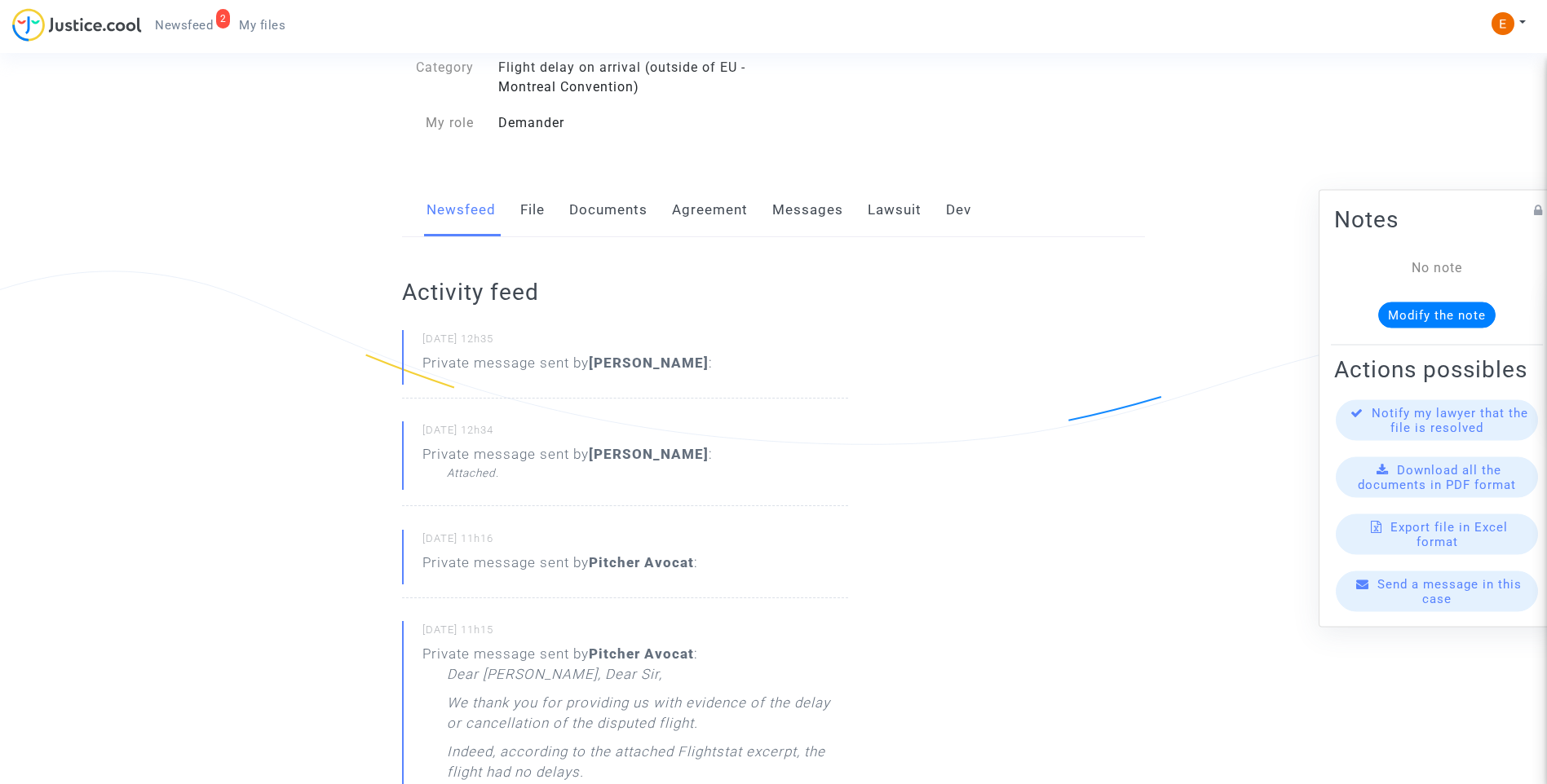
scroll to position [81, 0]
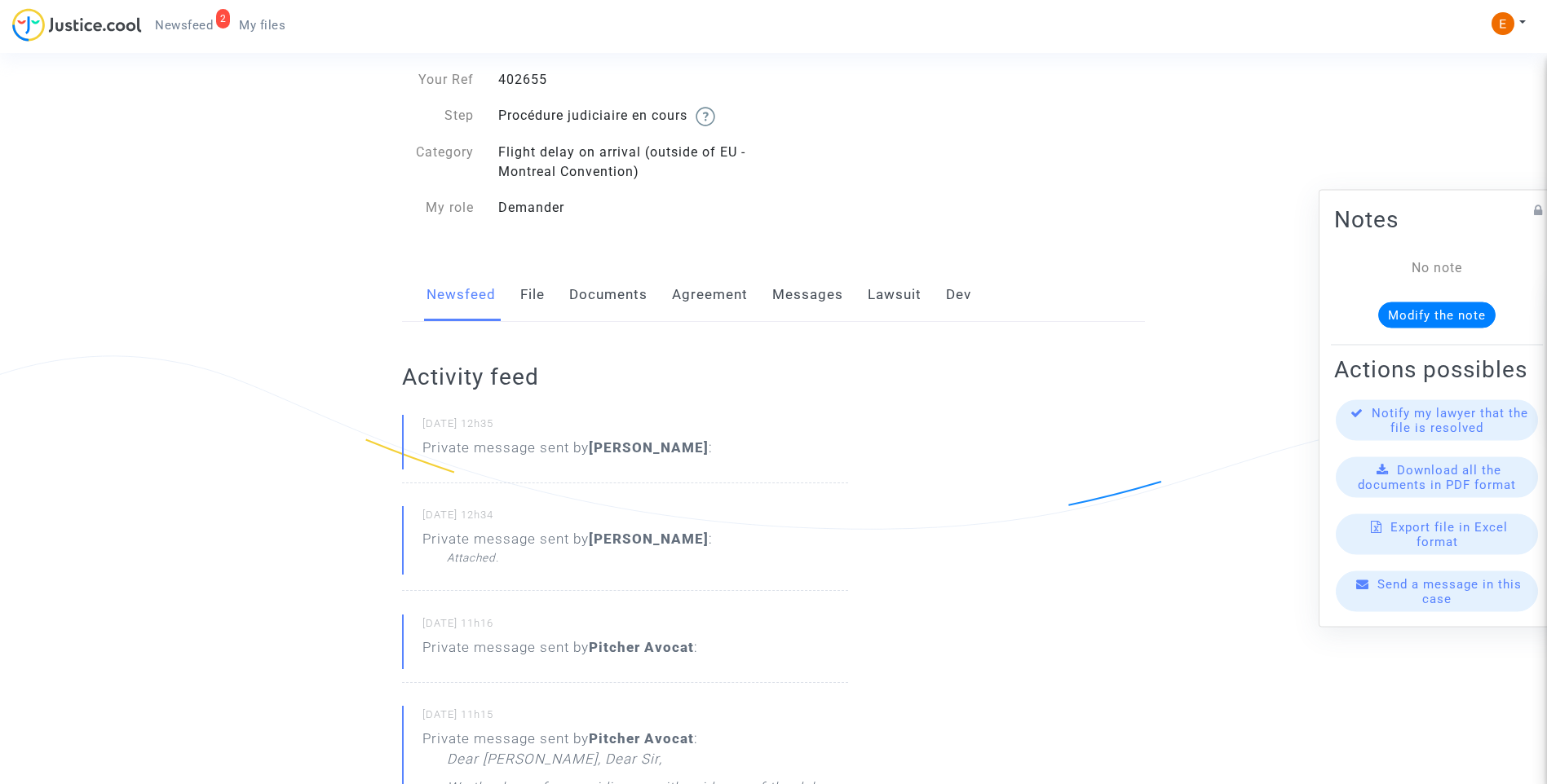
click at [576, 299] on link "Documents" at bounding box center [608, 295] width 78 height 54
